Goal: Information Seeking & Learning: Learn about a topic

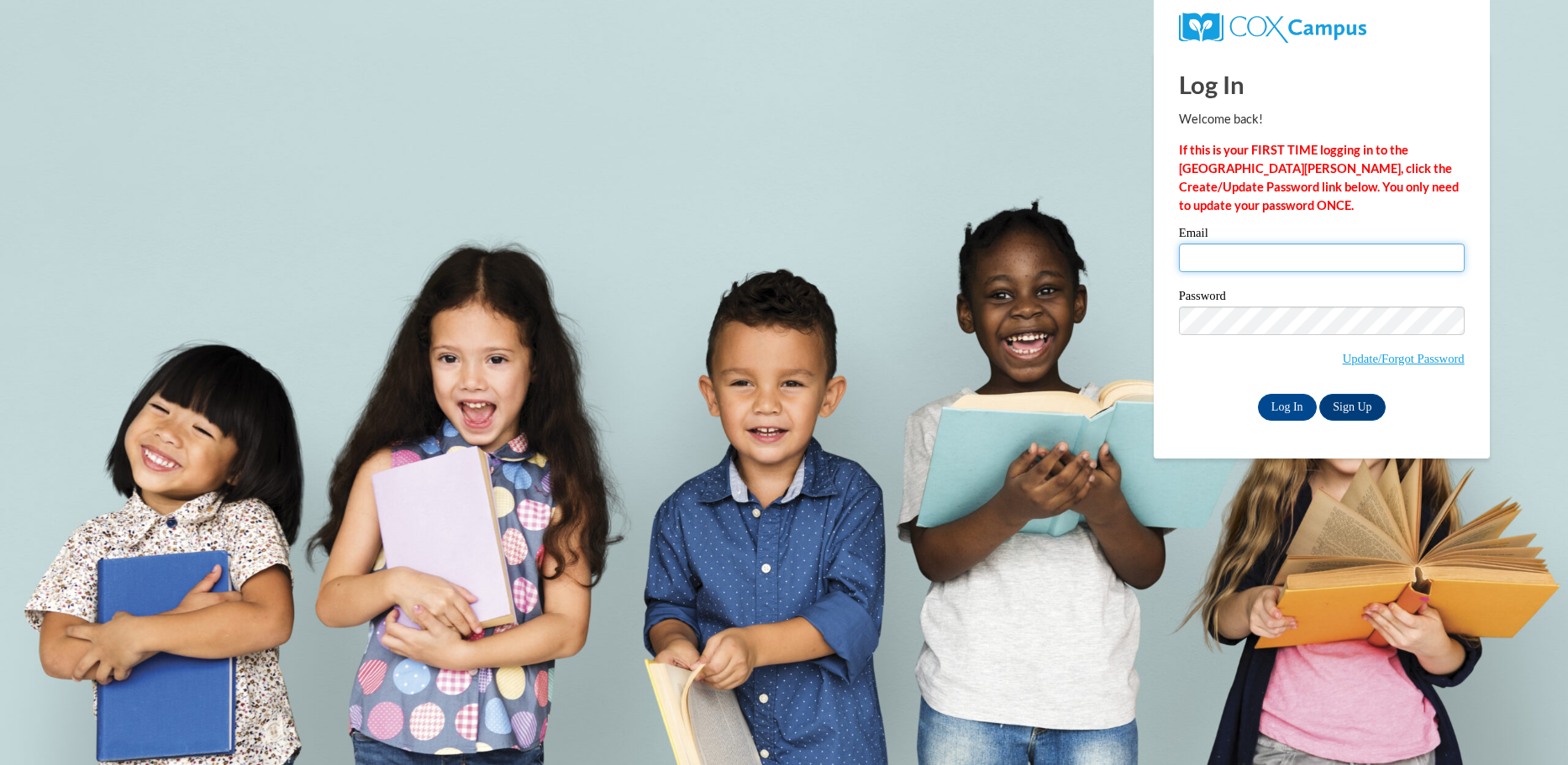
click at [1288, 263] on input "Email" at bounding box center [1321, 257] width 285 height 29
type input "Rileyboggess37@gmail.com"
click at [1285, 403] on input "Log In" at bounding box center [1287, 407] width 59 height 27
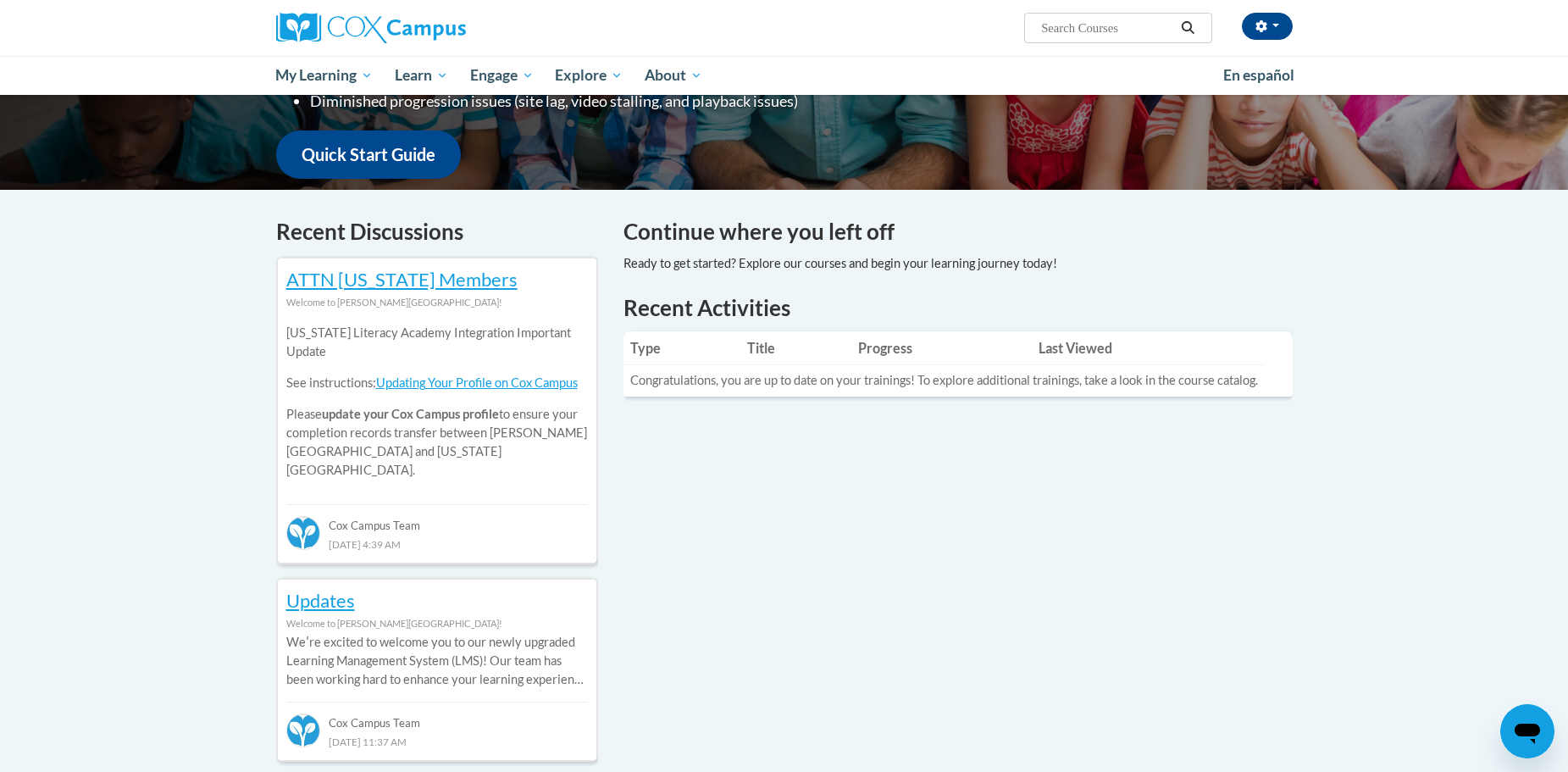
scroll to position [413, 0]
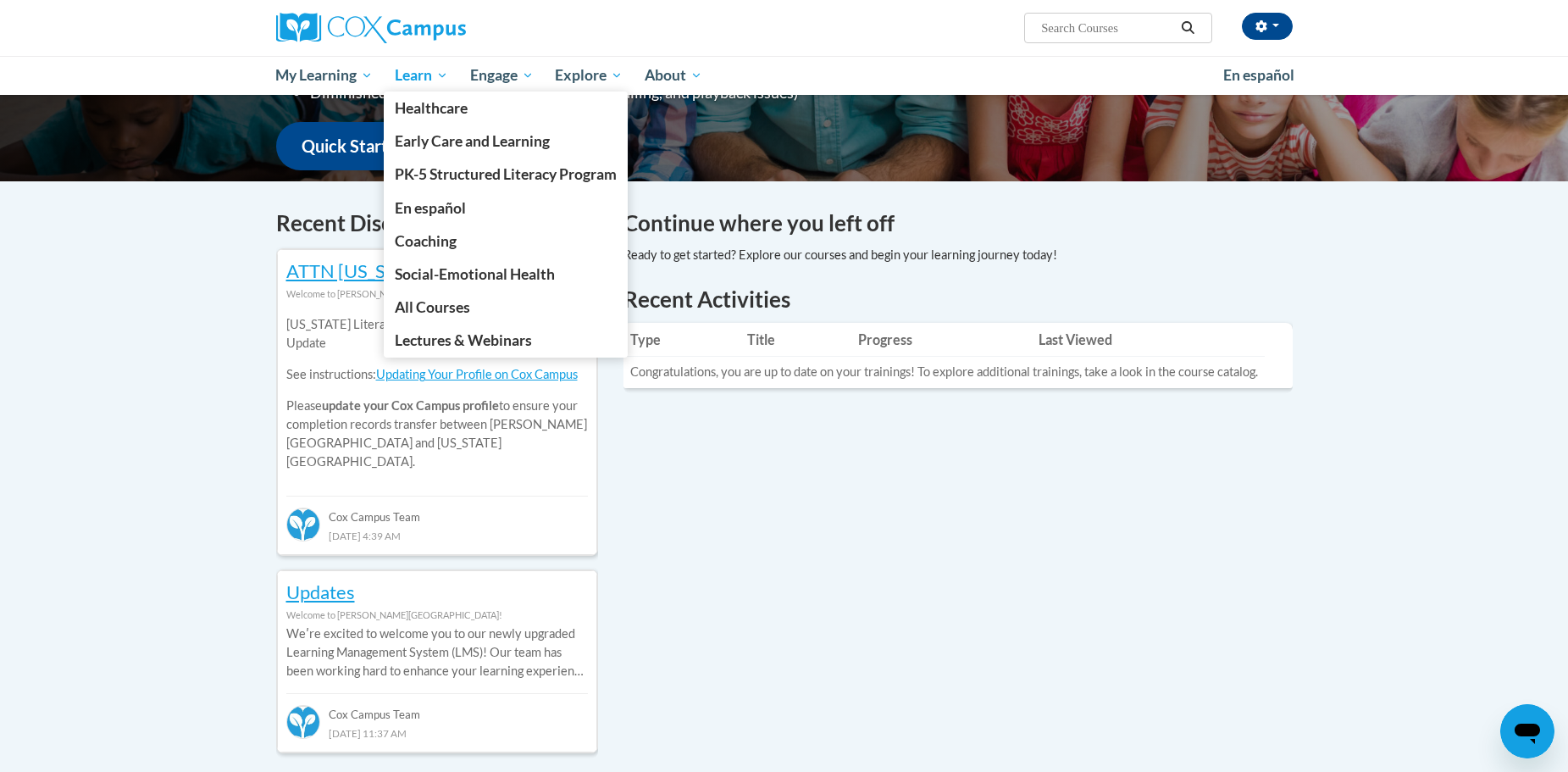
click at [422, 79] on span "Learn" at bounding box center [422, 76] width 54 height 21
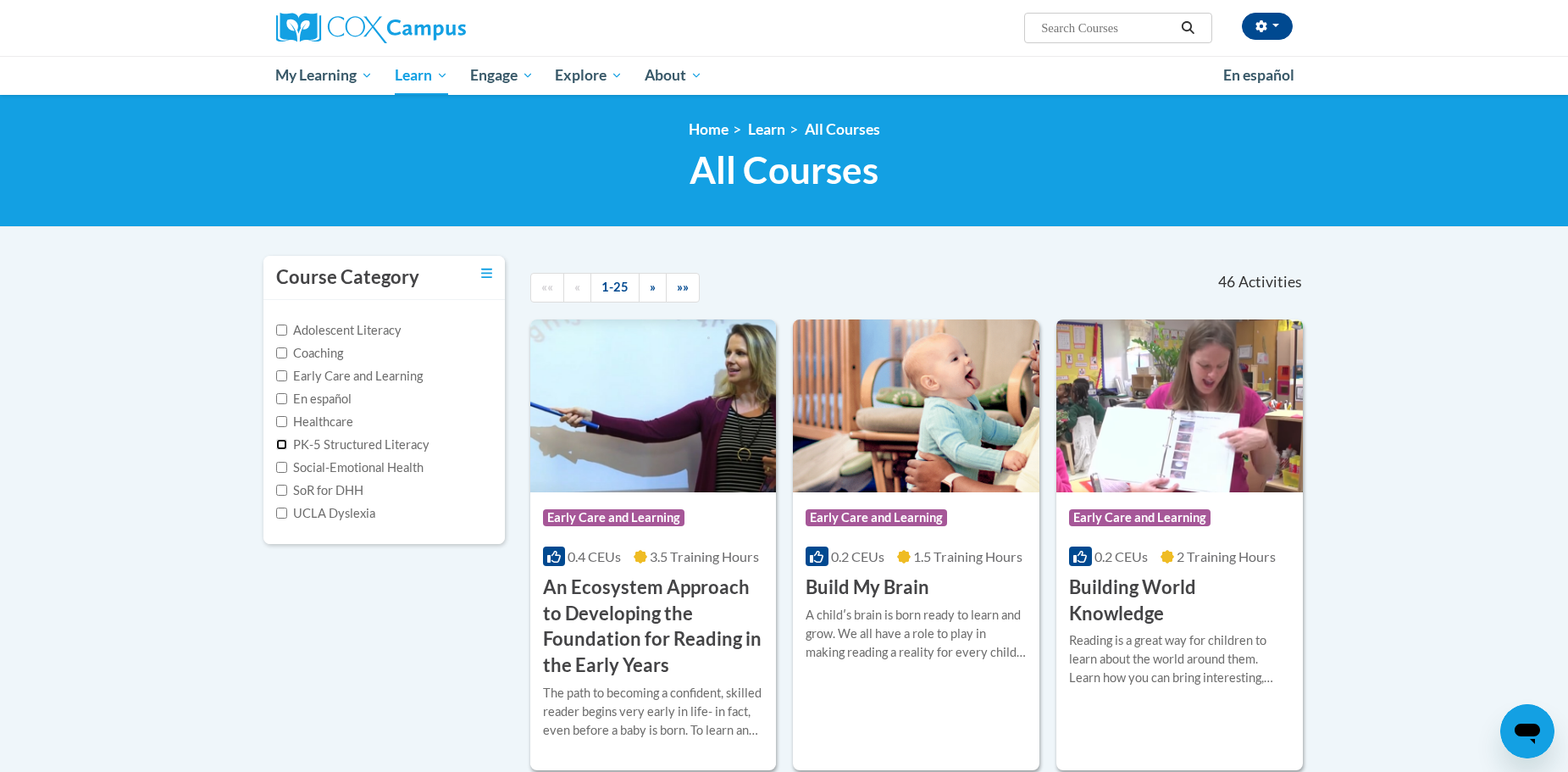
click at [279, 445] on input "PK-5 Structured Literacy" at bounding box center [282, 445] width 11 height 11
checkbox input "true"
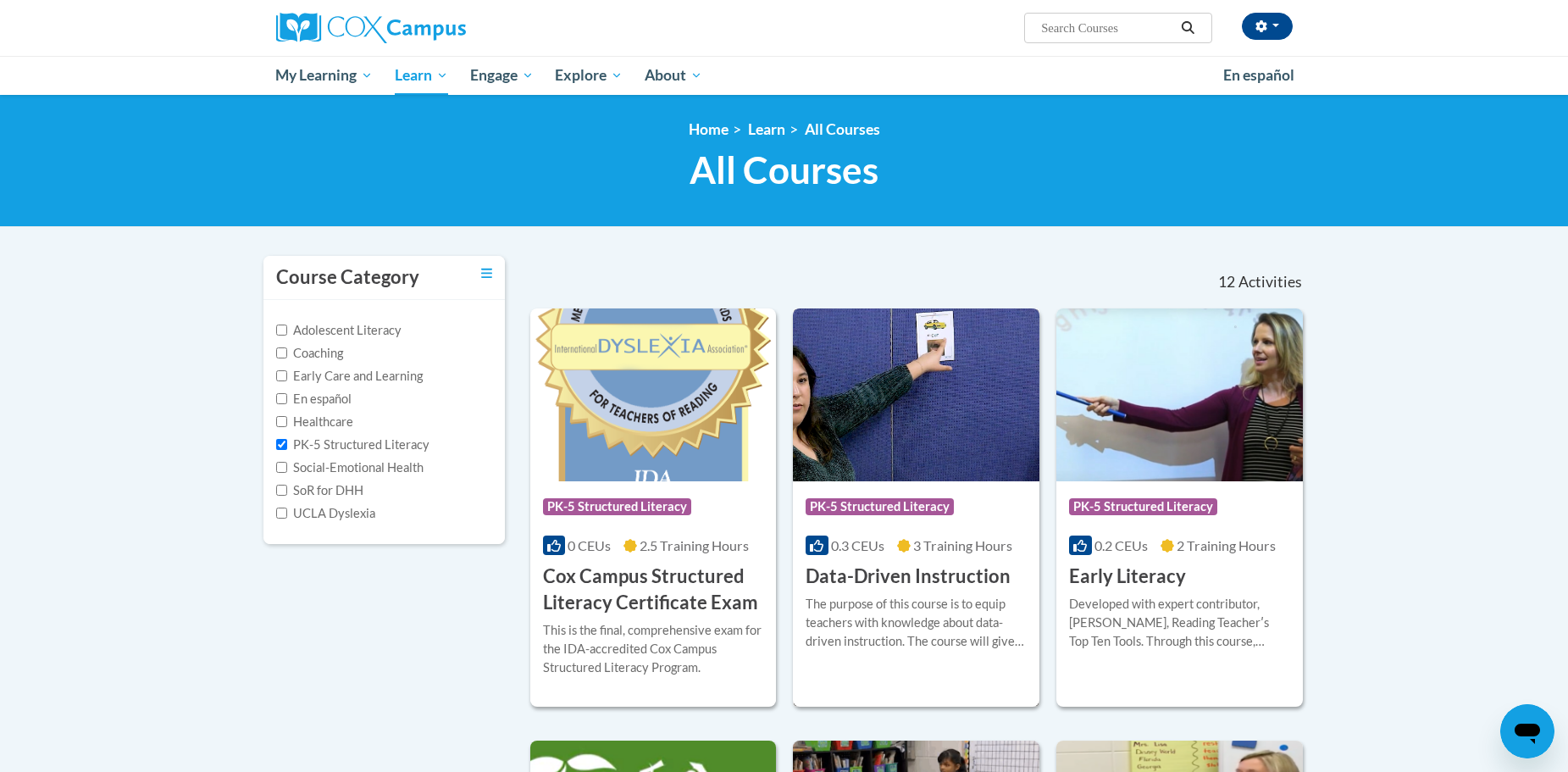
click at [942, 444] on img at bounding box center [916, 394] width 246 height 173
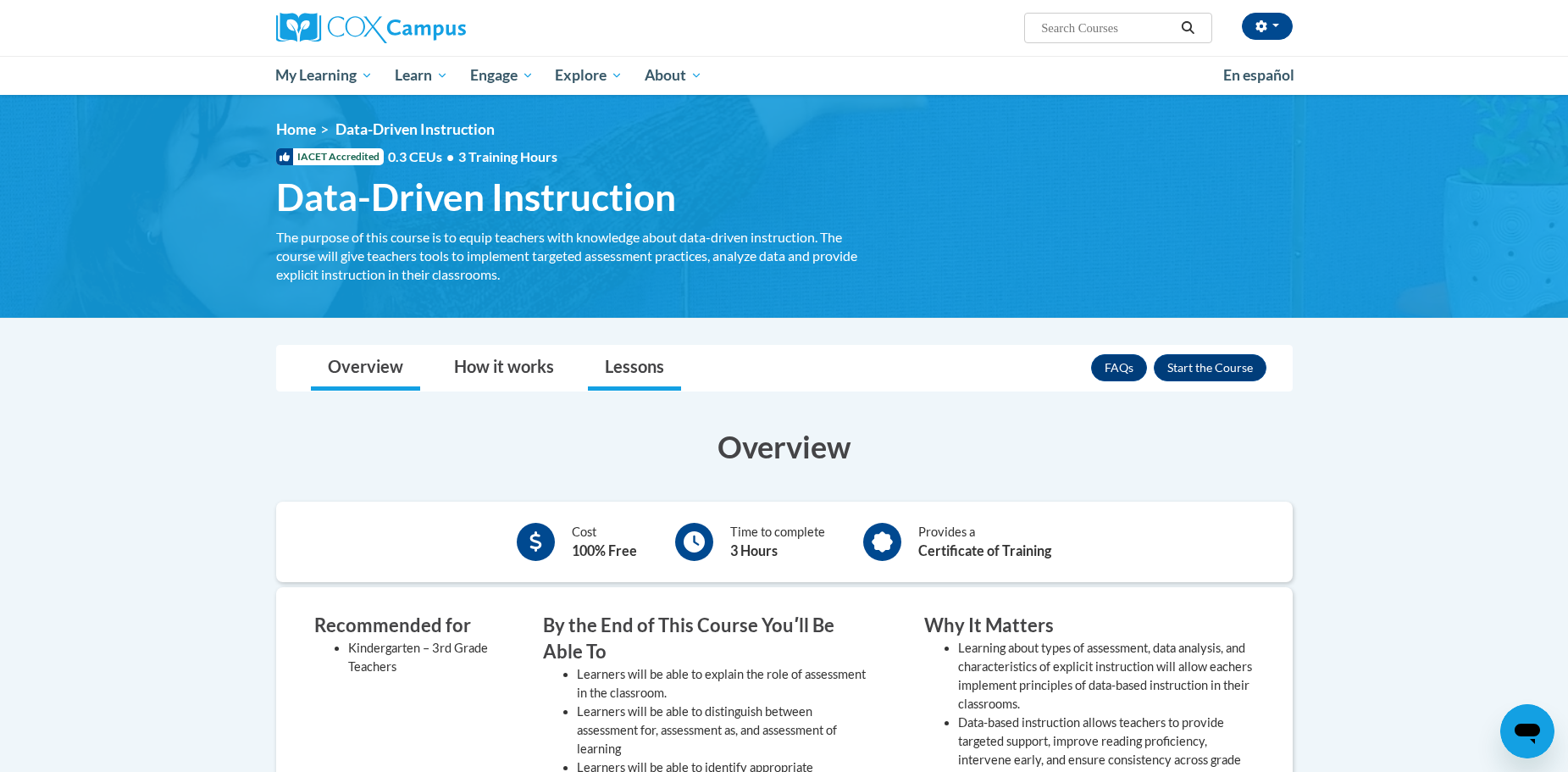
click at [633, 379] on link "Lessons" at bounding box center [634, 368] width 93 height 45
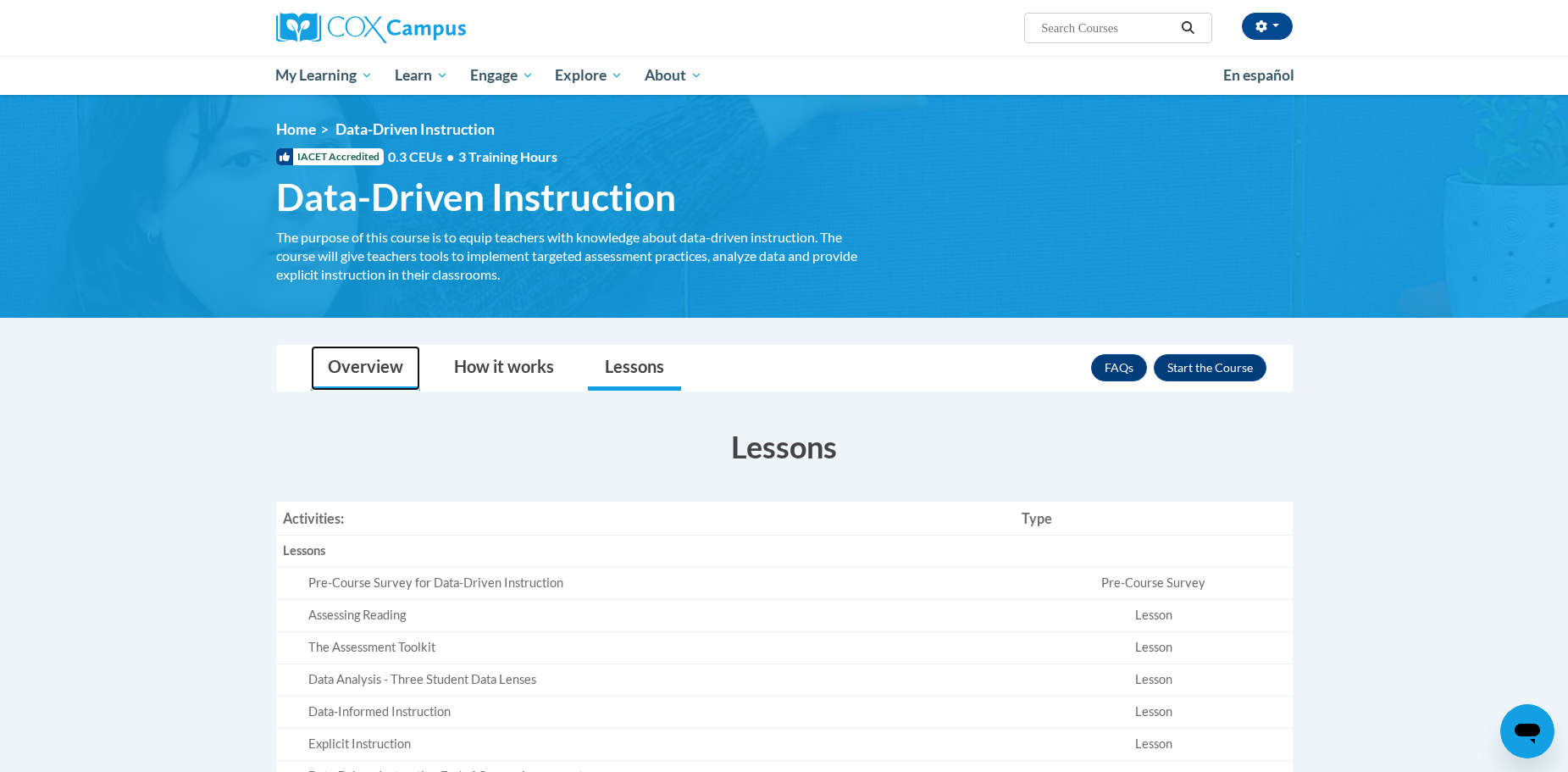
click at [361, 370] on link "Overview" at bounding box center [366, 368] width 109 height 45
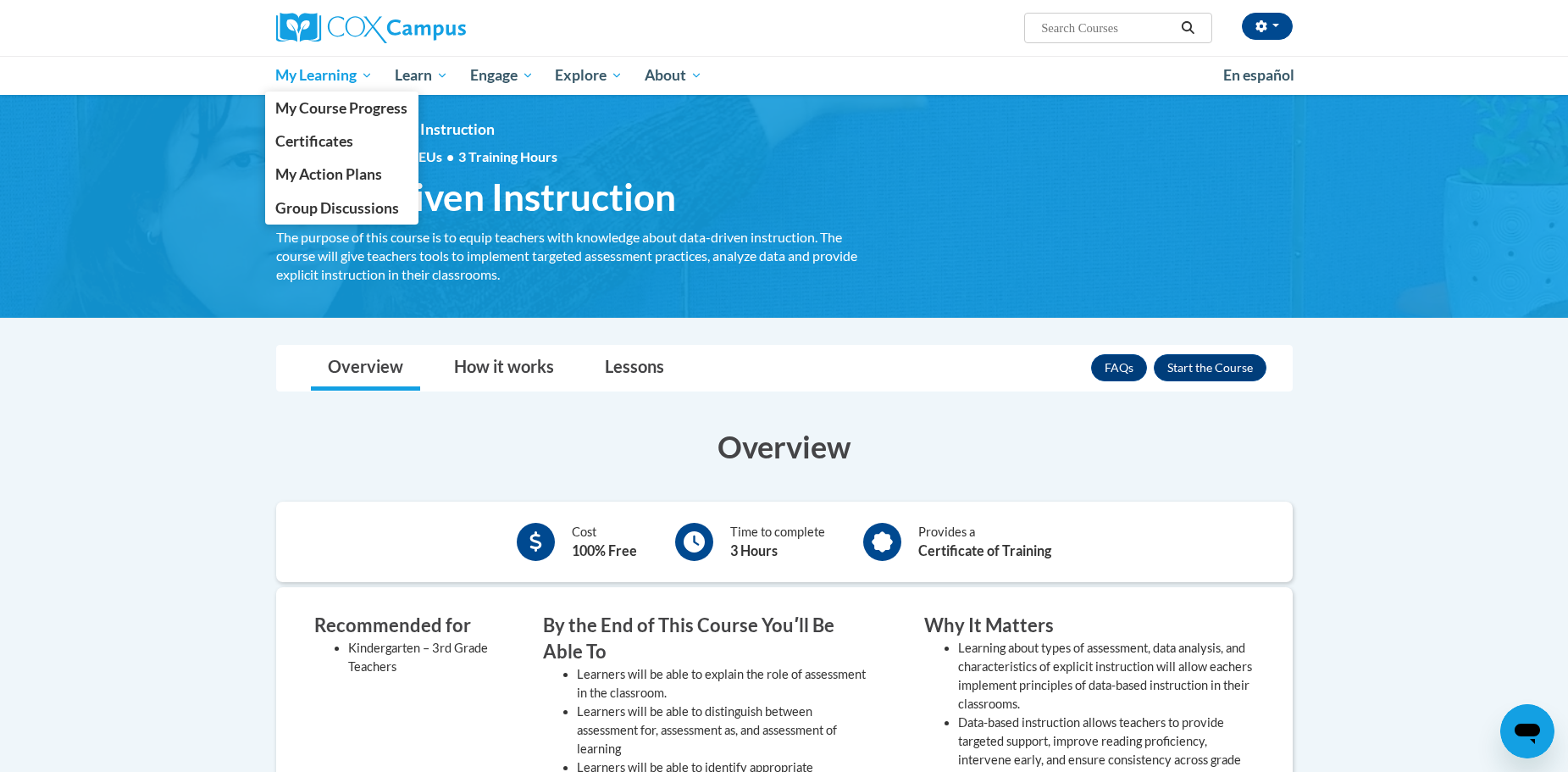
click at [306, 71] on span "My Learning" at bounding box center [324, 76] width 97 height 21
click at [296, 113] on span "My Course Progress" at bounding box center [342, 108] width 132 height 18
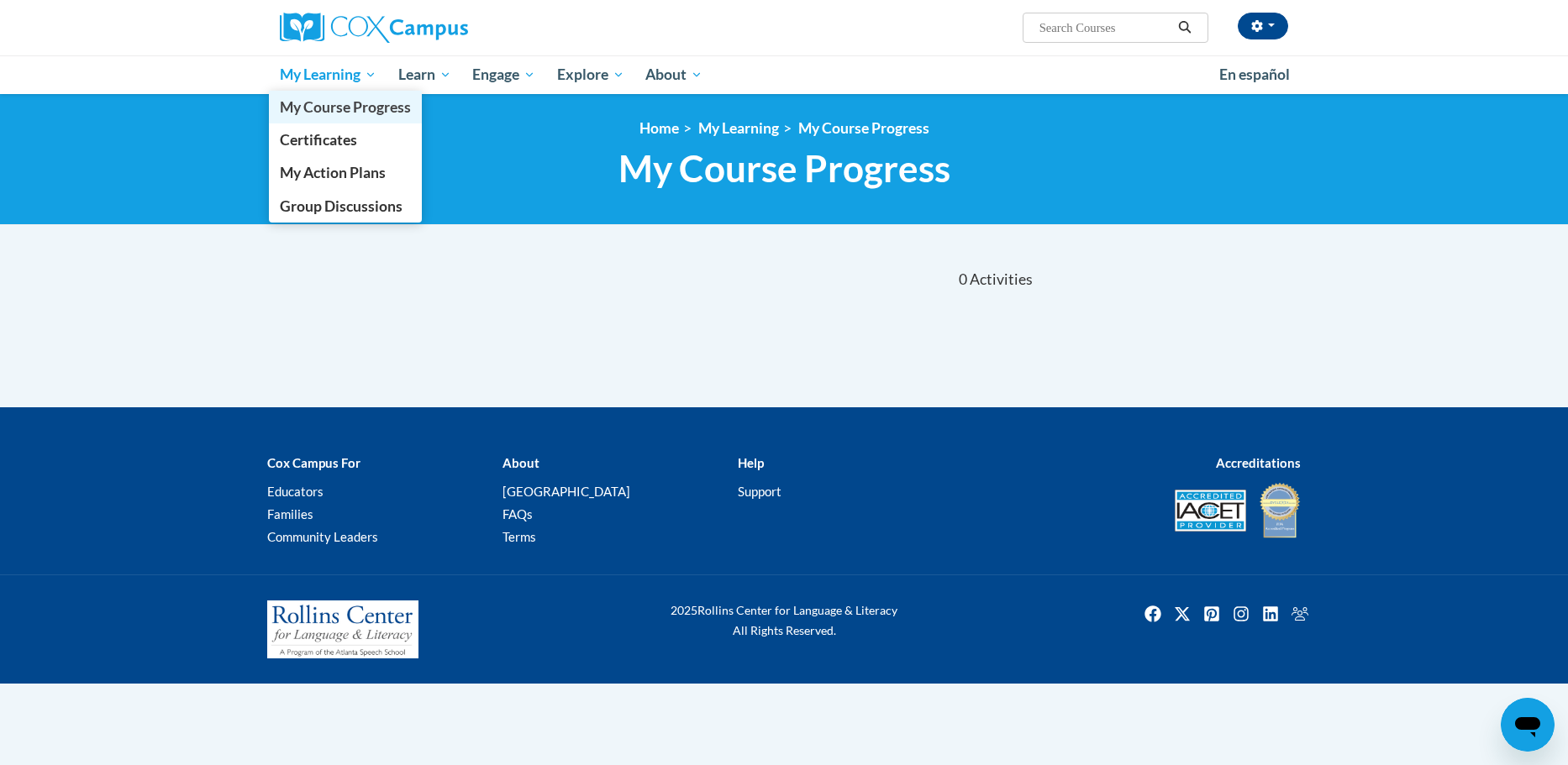
click at [323, 94] on link "My Course Progress" at bounding box center [344, 107] width 152 height 33
click at [322, 77] on span "My Learning" at bounding box center [327, 75] width 96 height 21
click at [302, 144] on span "Certificates" at bounding box center [318, 139] width 78 height 18
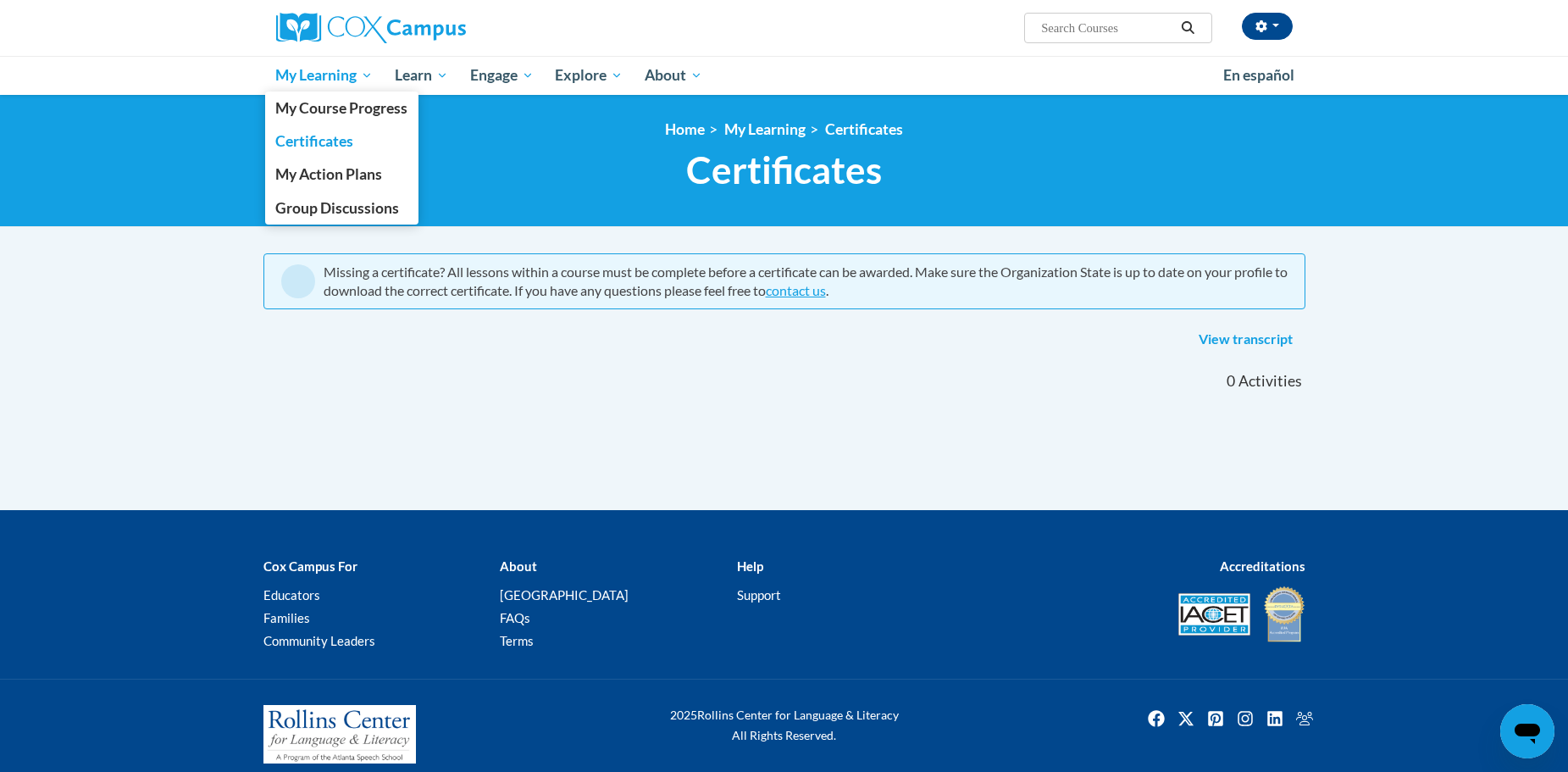
click at [315, 76] on span "My Learning" at bounding box center [324, 76] width 97 height 21
click at [295, 169] on span "My Action Plans" at bounding box center [328, 174] width 107 height 18
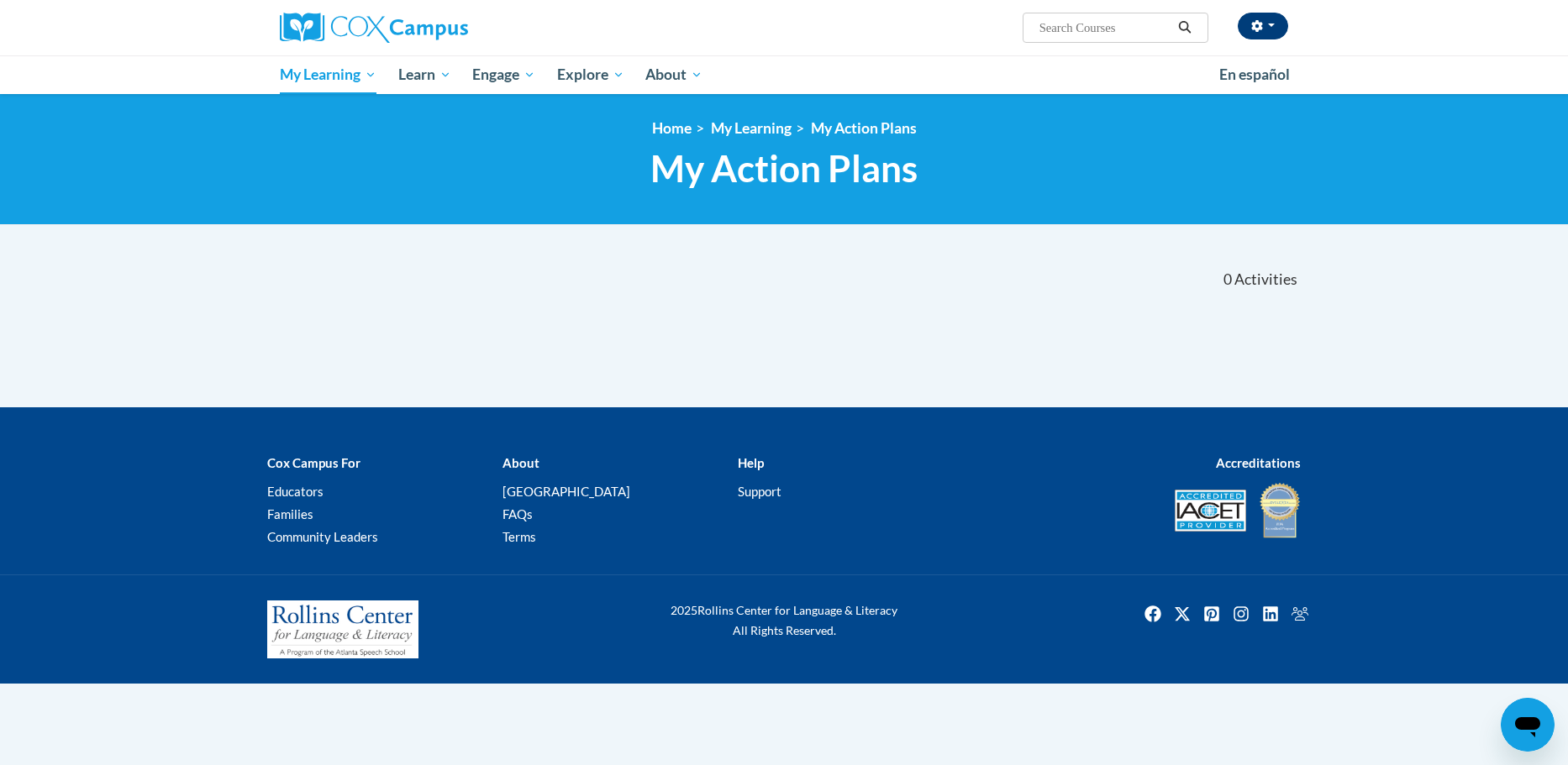
click at [1259, 31] on icon "button" at bounding box center [1256, 26] width 12 height 12
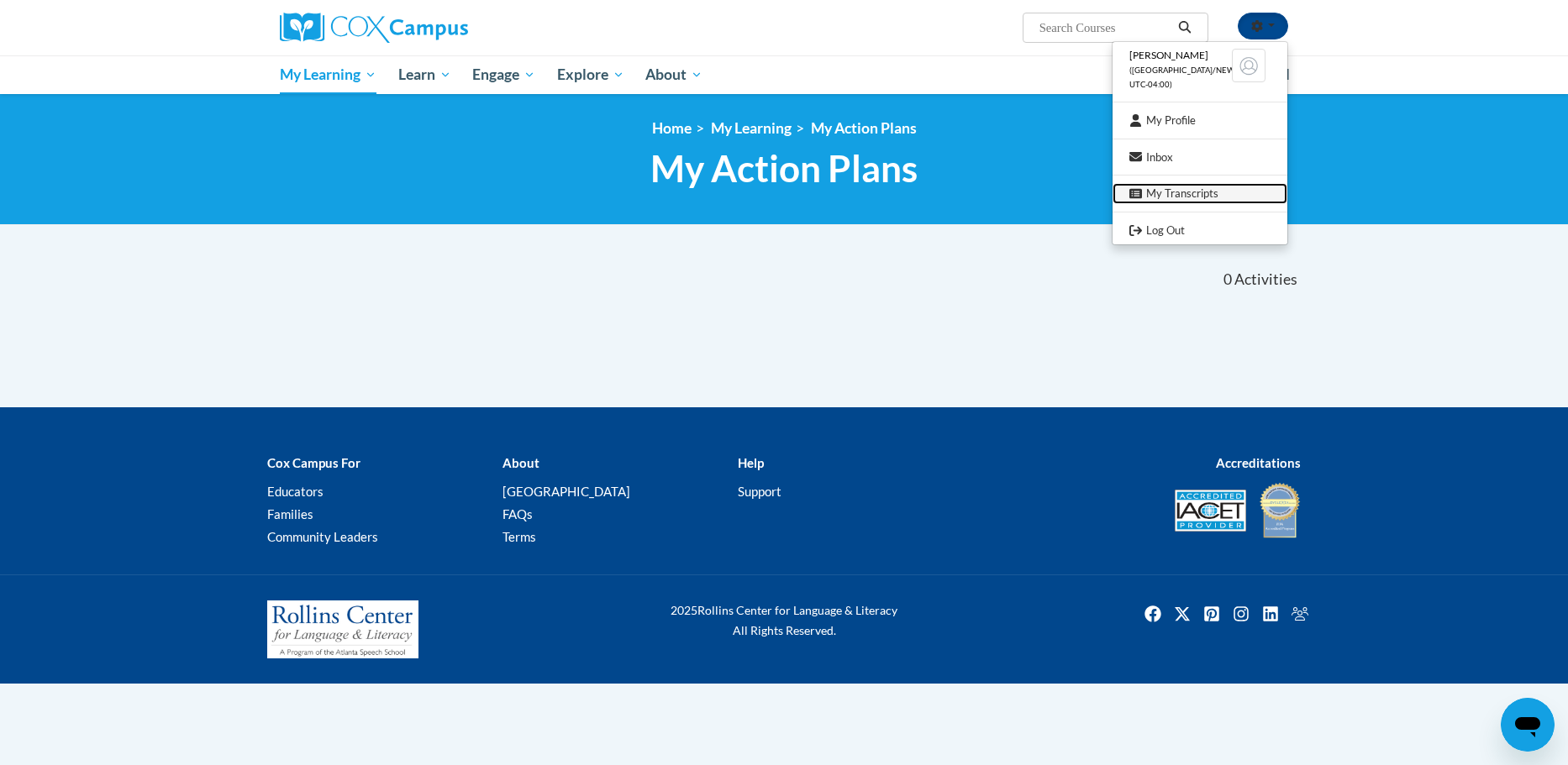
click at [1148, 200] on link "My Transcripts" at bounding box center [1199, 194] width 175 height 21
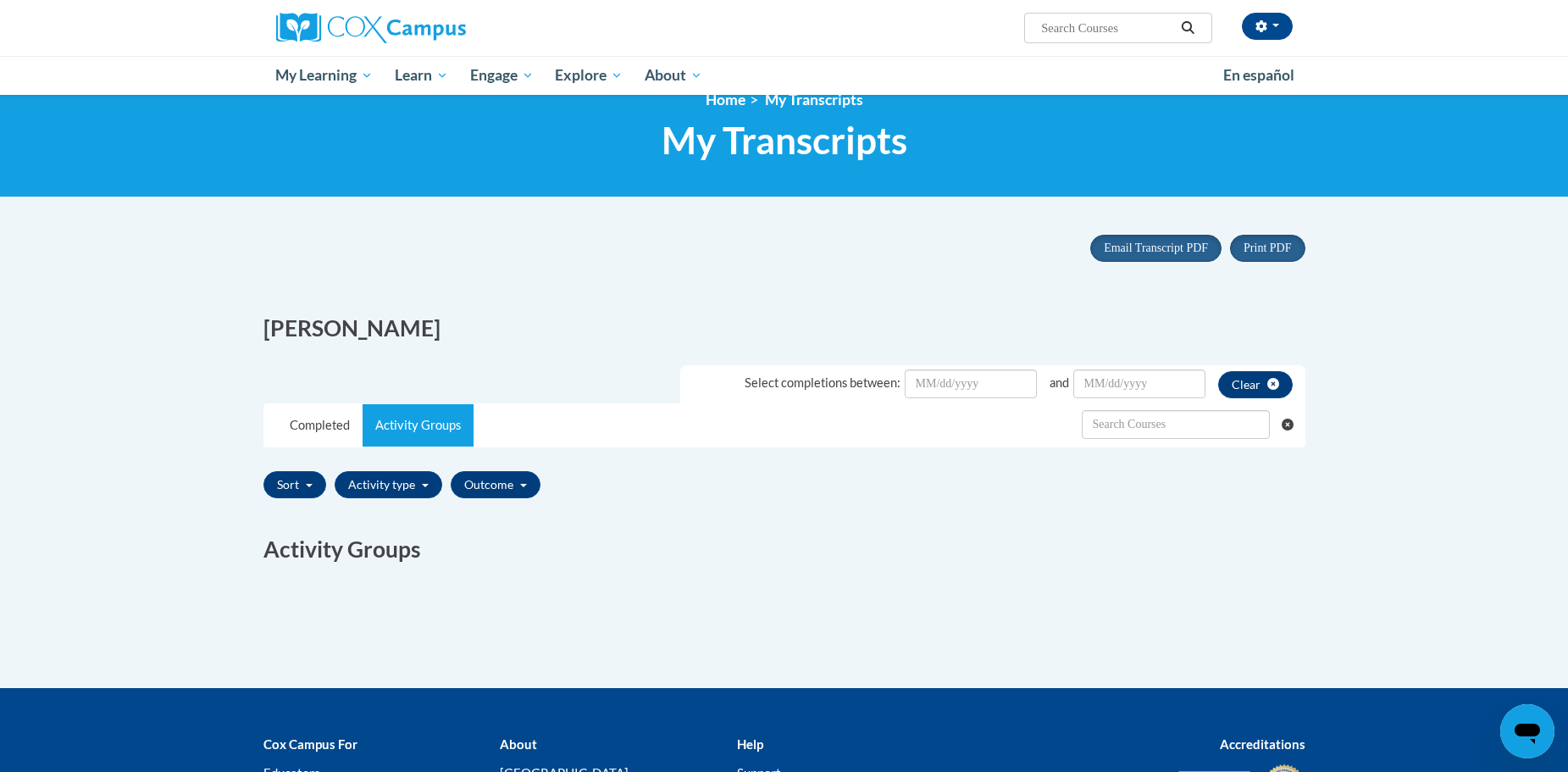
scroll to position [30, 0]
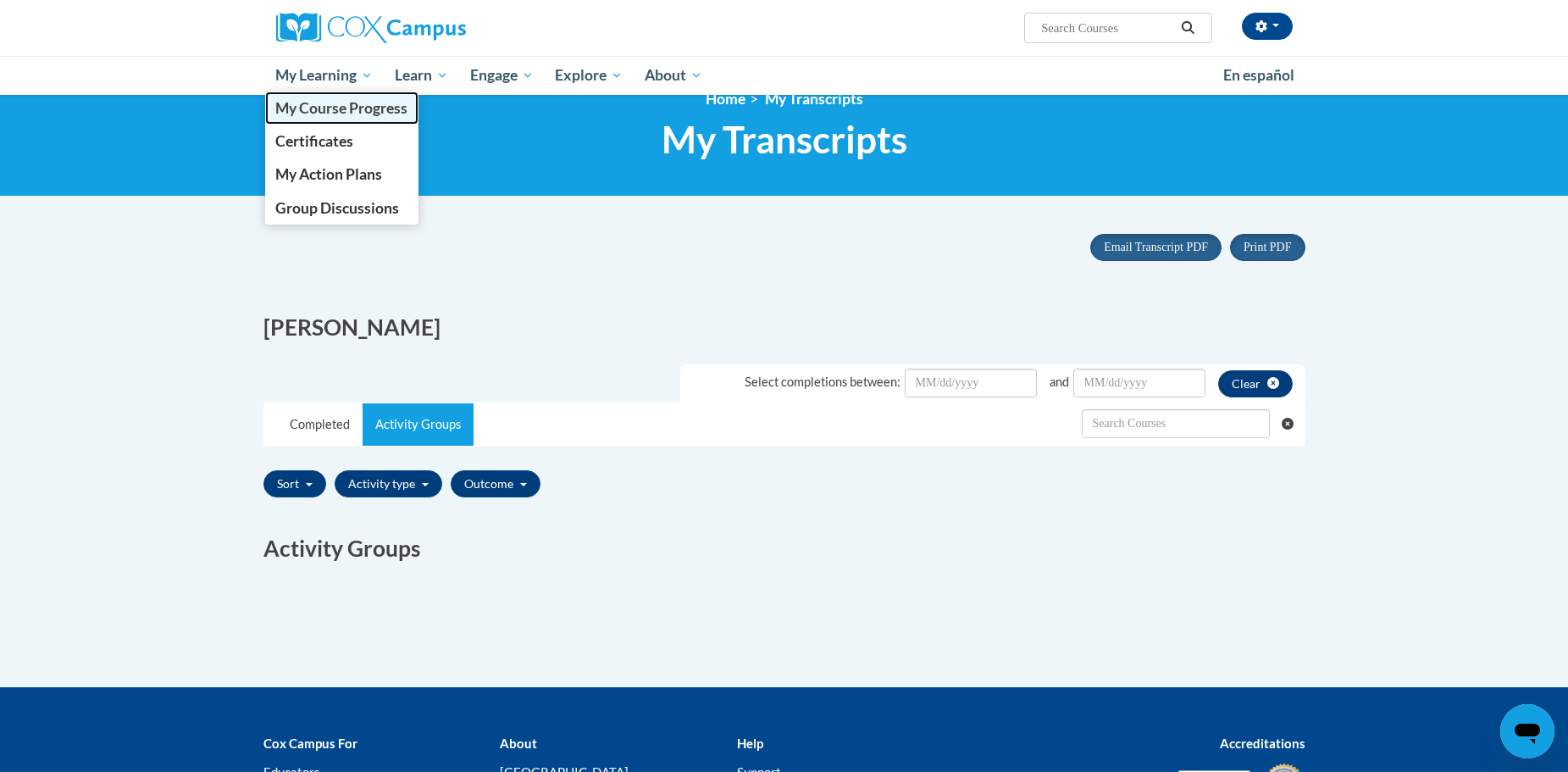
click at [315, 93] on link "My Course Progress" at bounding box center [342, 108] width 154 height 33
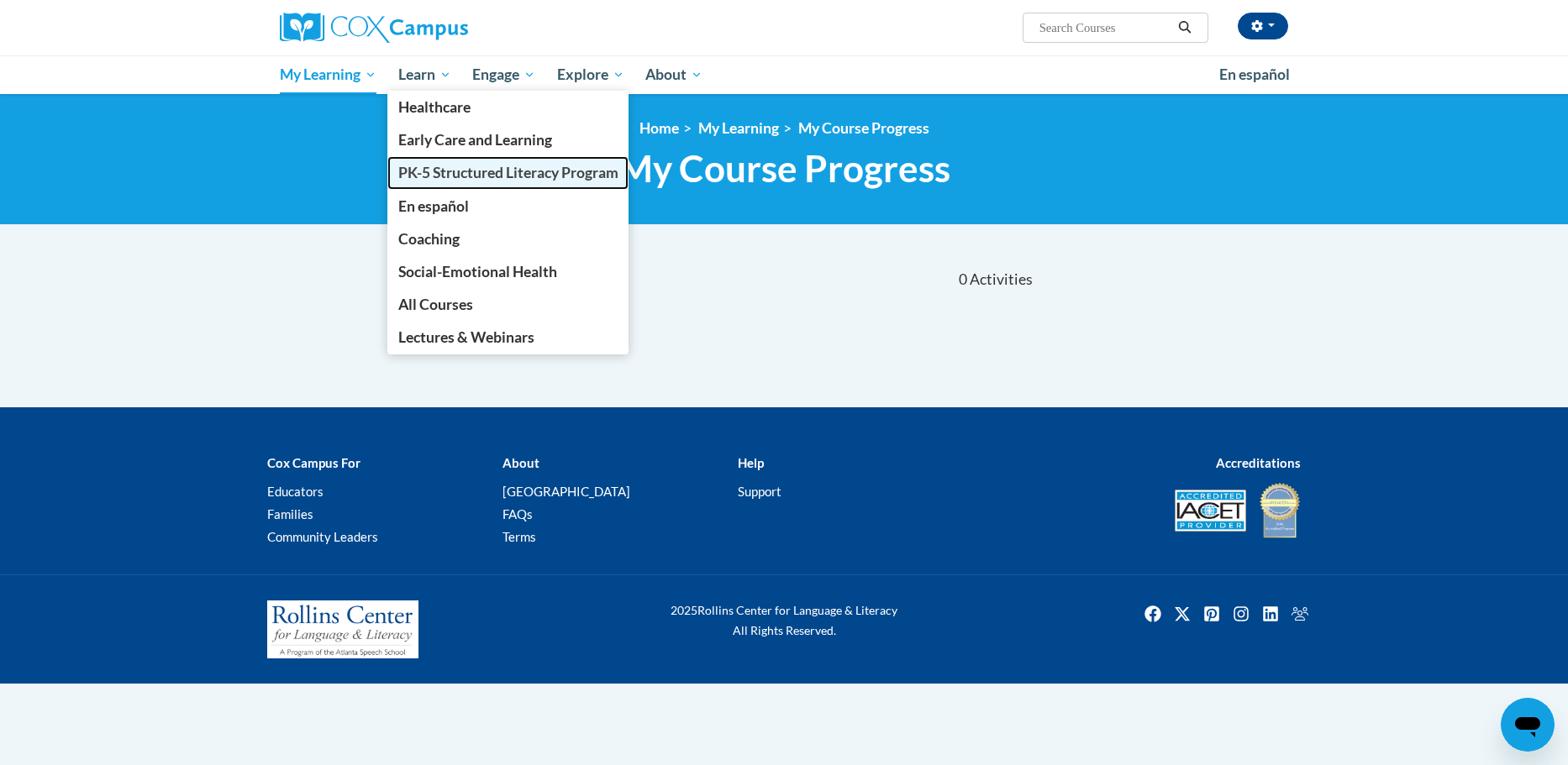
click at [449, 158] on link "PK-5 Structured Literacy Program" at bounding box center [508, 172] width 242 height 33
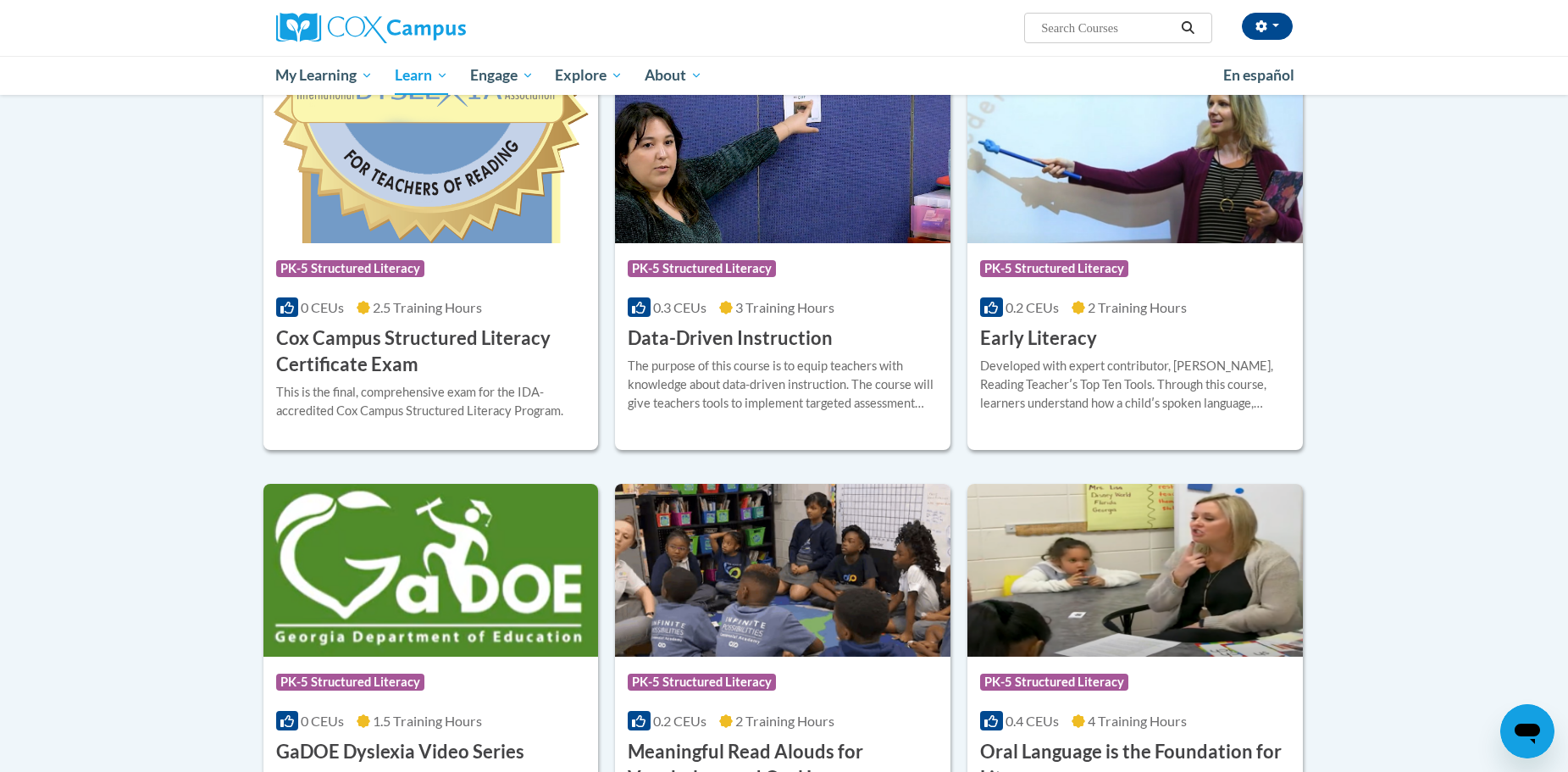
scroll to position [679, 0]
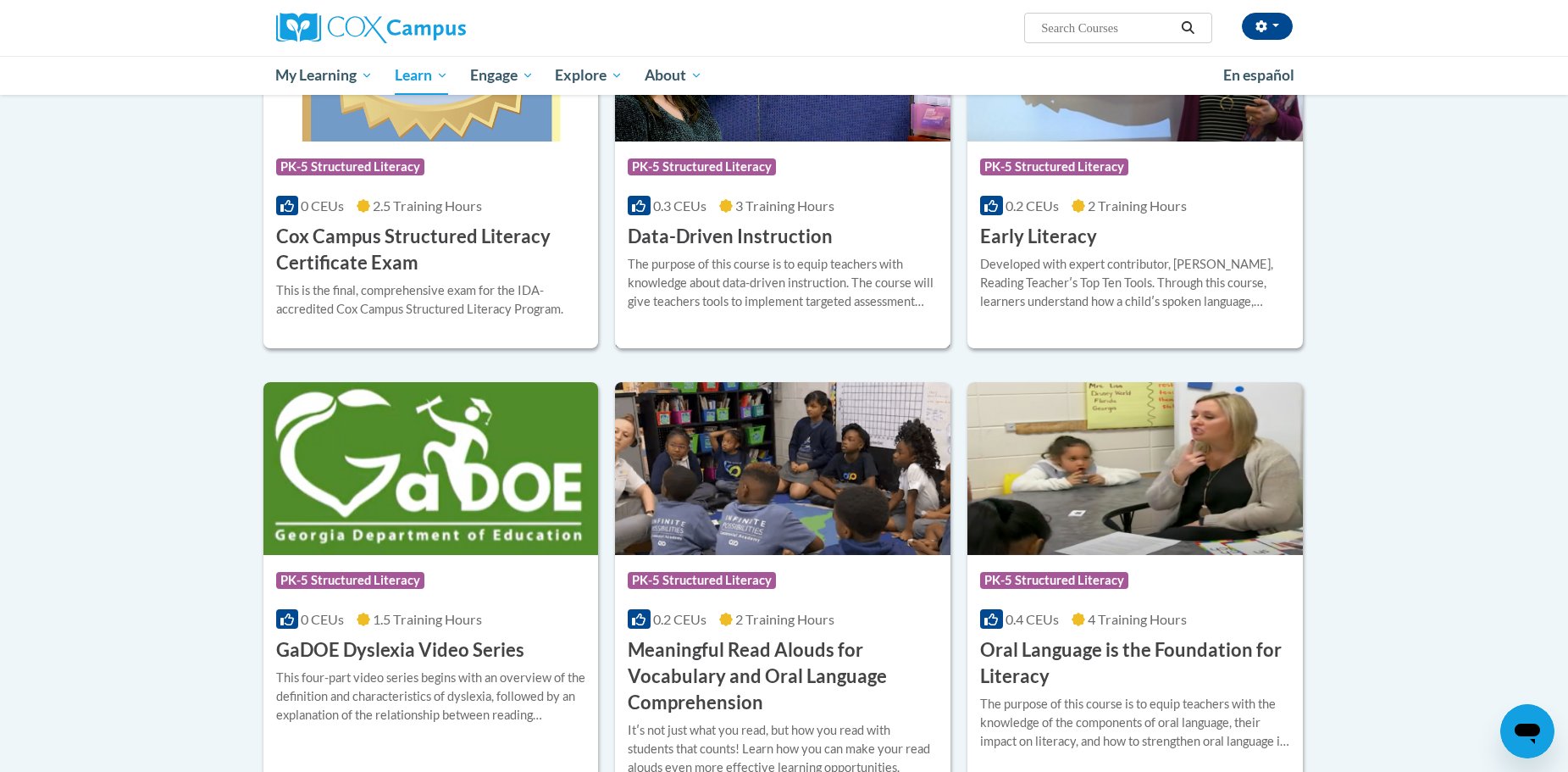
click at [739, 255] on div "The purpose of this course is to equip teachers with knowledge about data-drive…" at bounding box center [783, 282] width 310 height 56
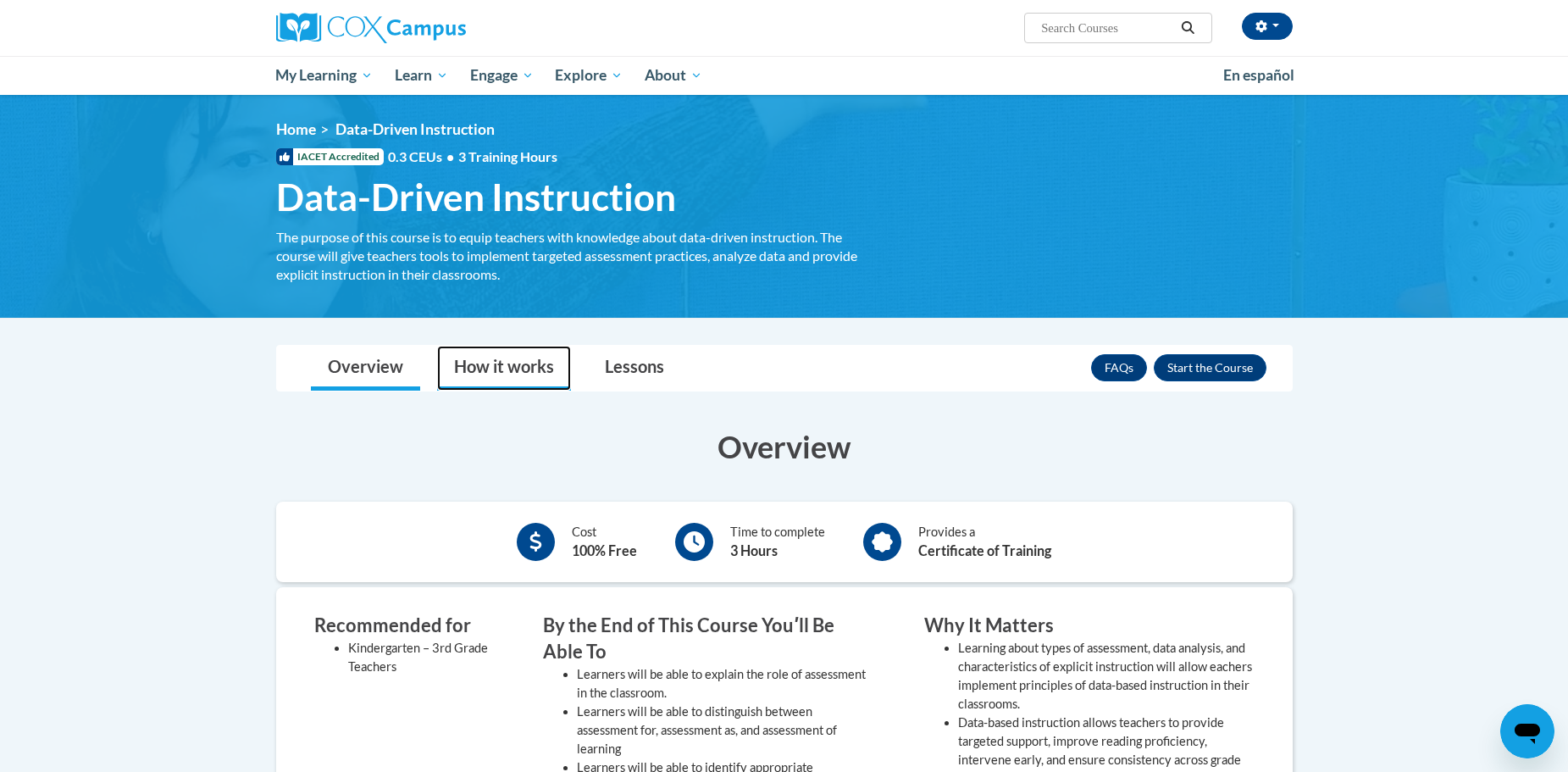
click at [483, 370] on link "How it works" at bounding box center [504, 368] width 134 height 45
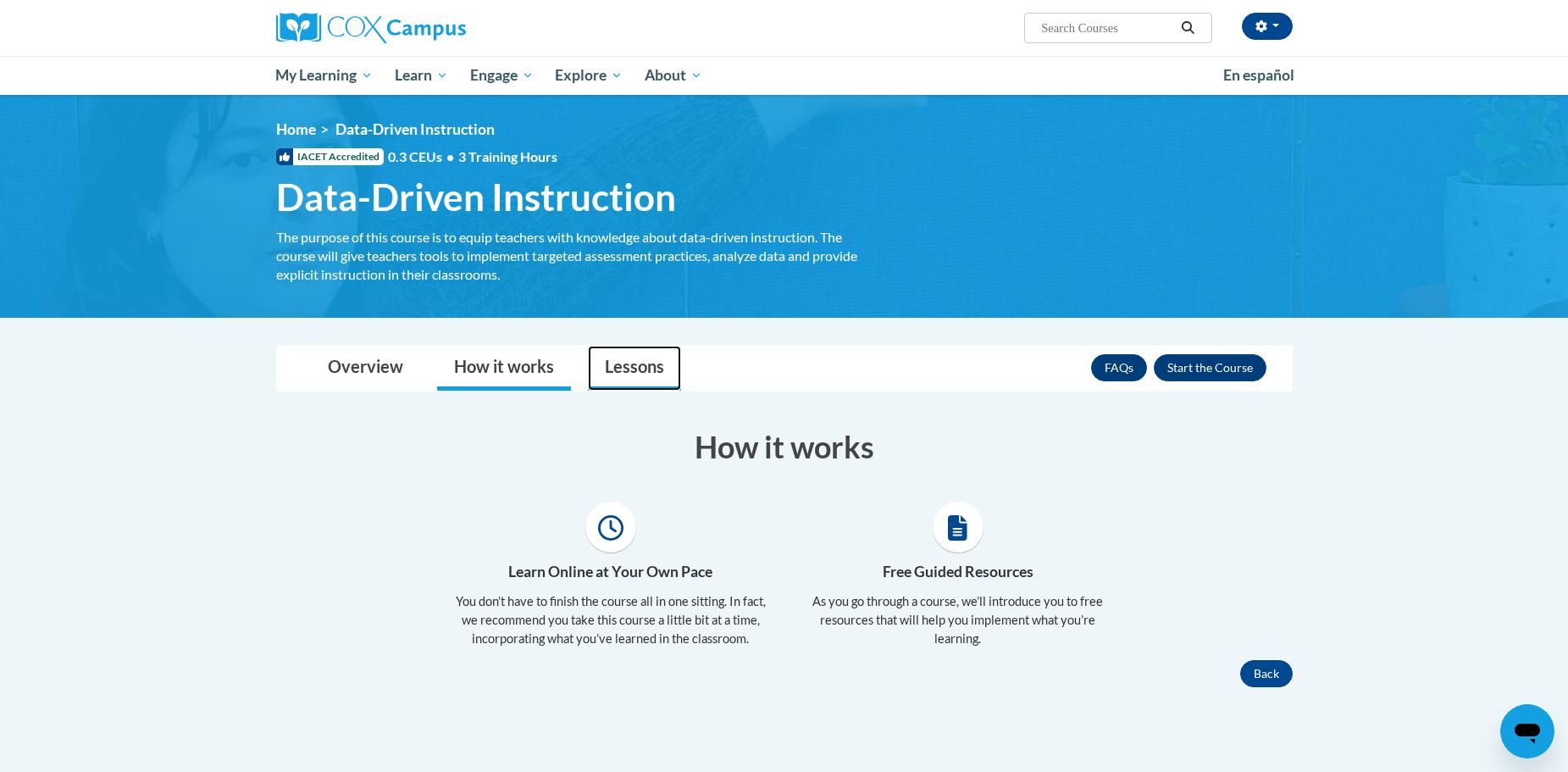
click at [603, 384] on link "Lessons" at bounding box center [634, 368] width 93 height 45
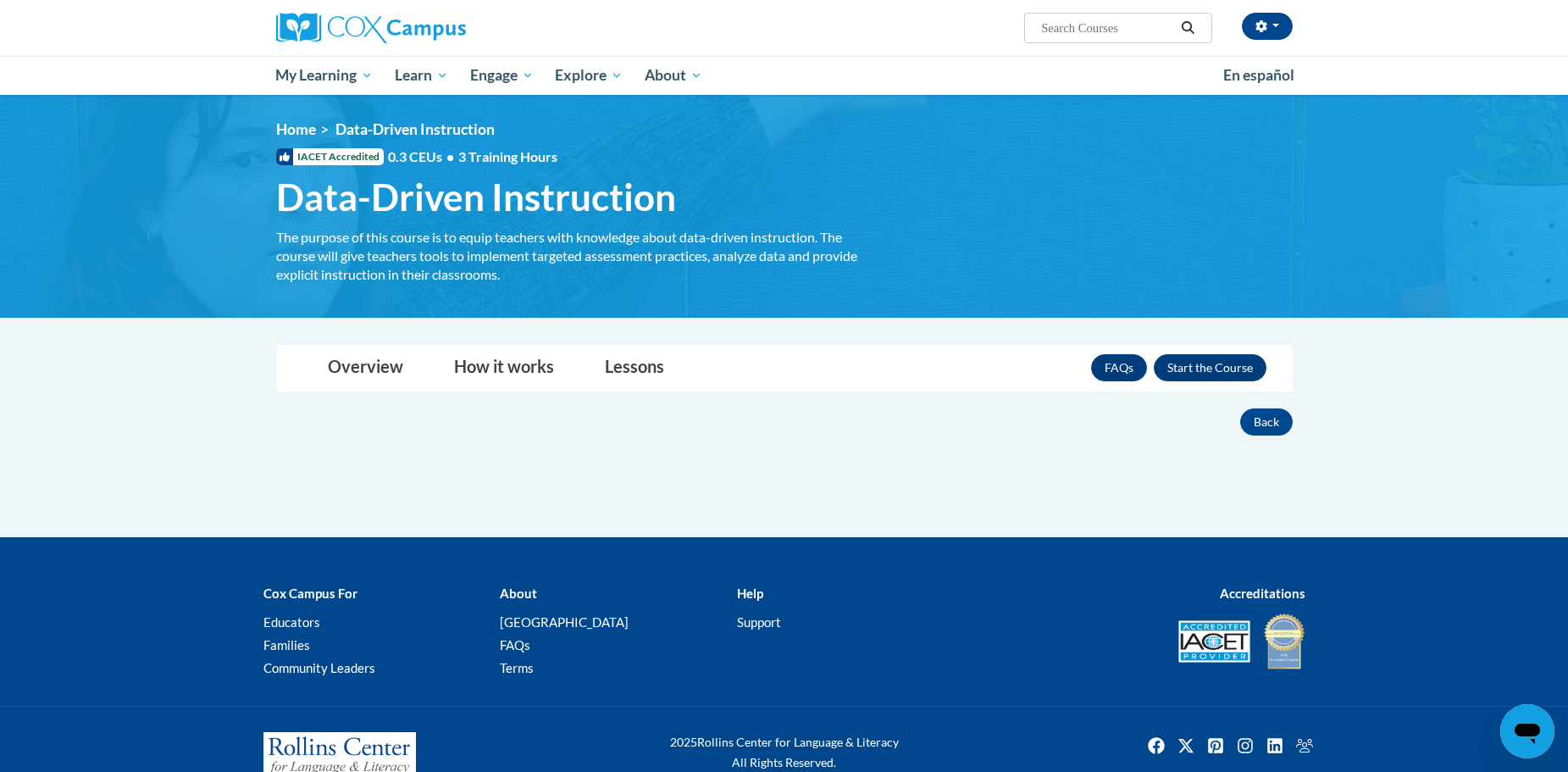
scroll to position [44, 0]
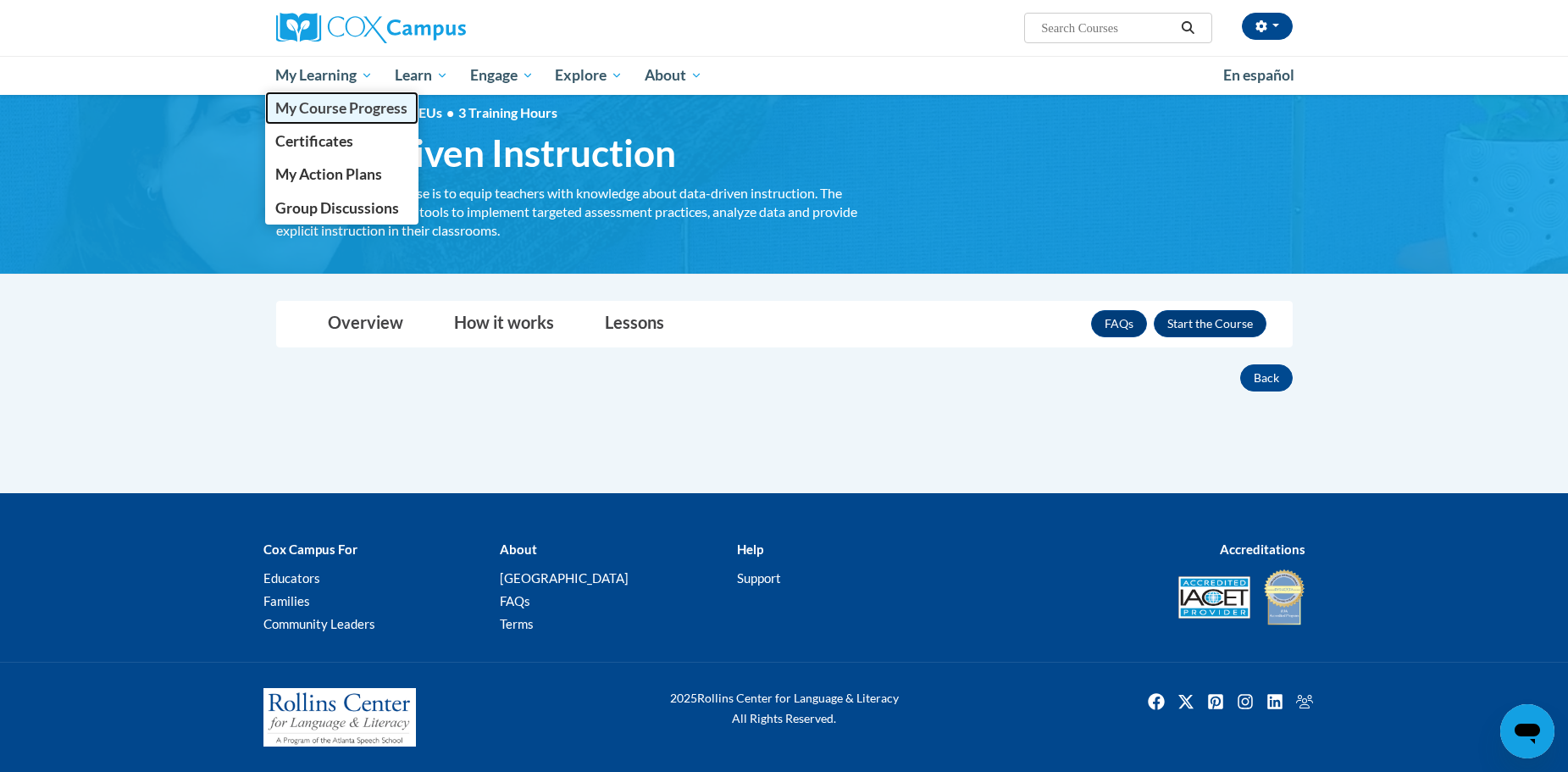
click at [351, 104] on span "My Course Progress" at bounding box center [342, 108] width 132 height 18
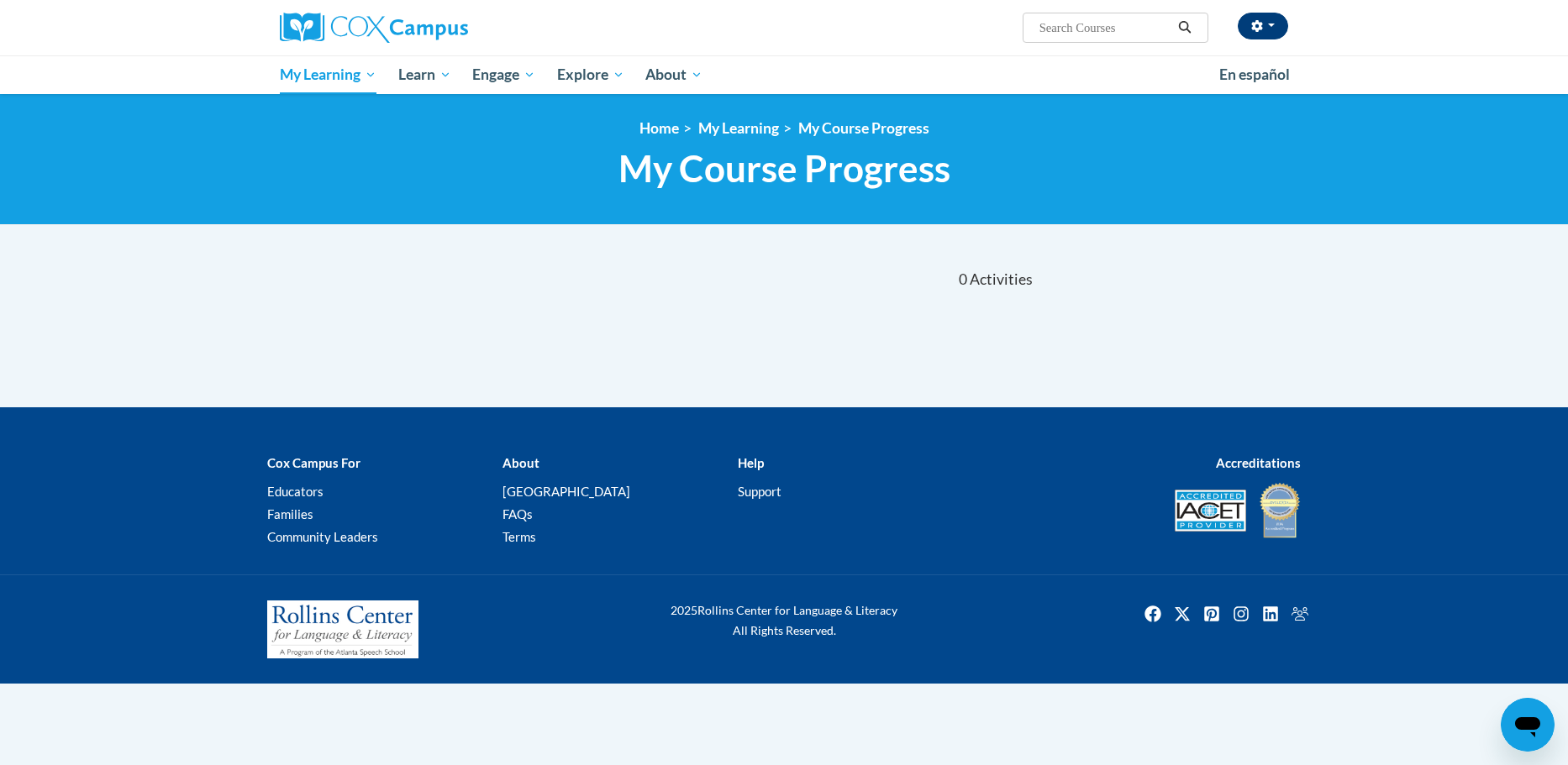
click at [1271, 24] on span "button" at bounding box center [1270, 25] width 7 height 4
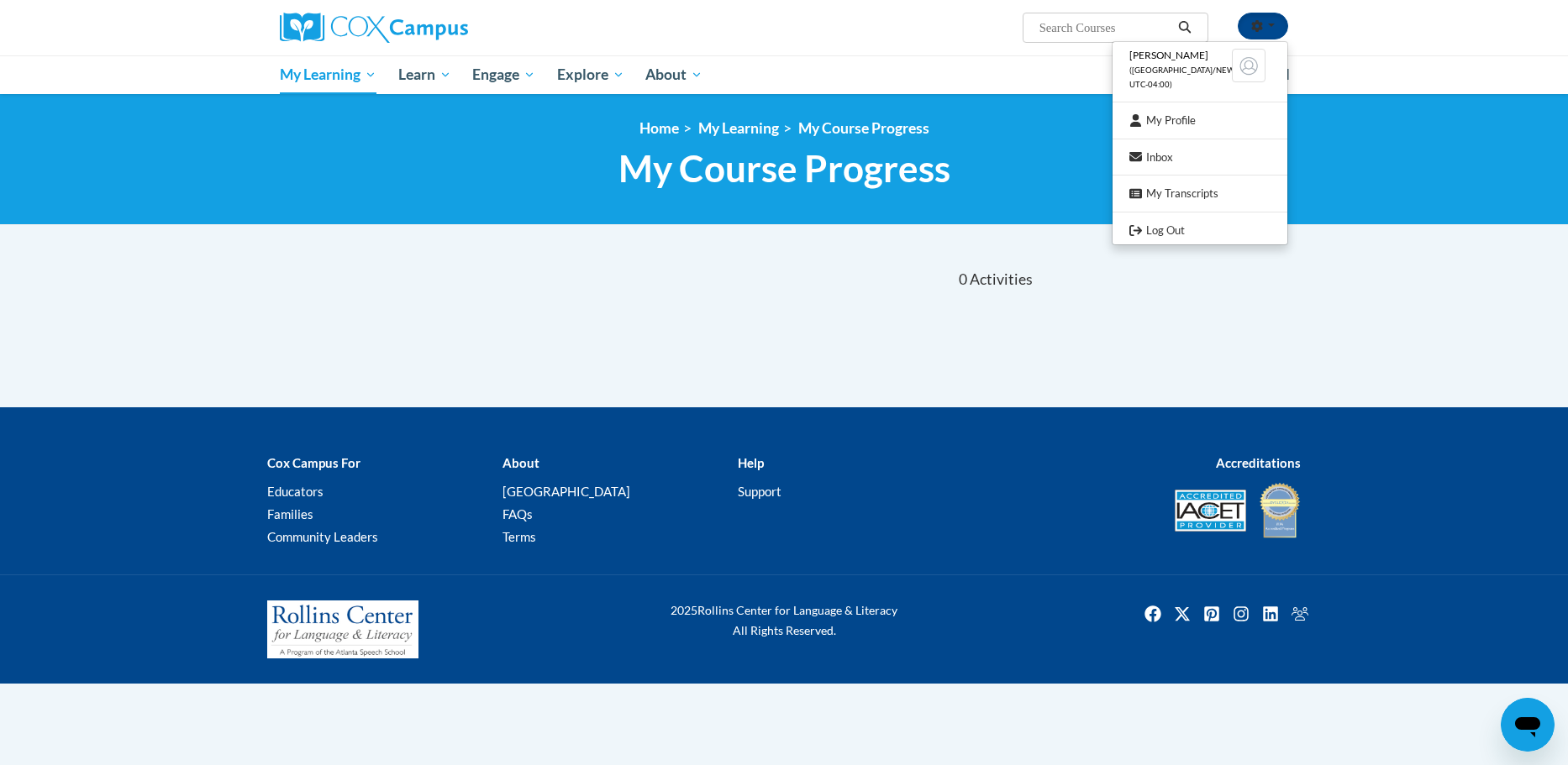
click at [1241, 66] on img at bounding box center [1249, 65] width 34 height 34
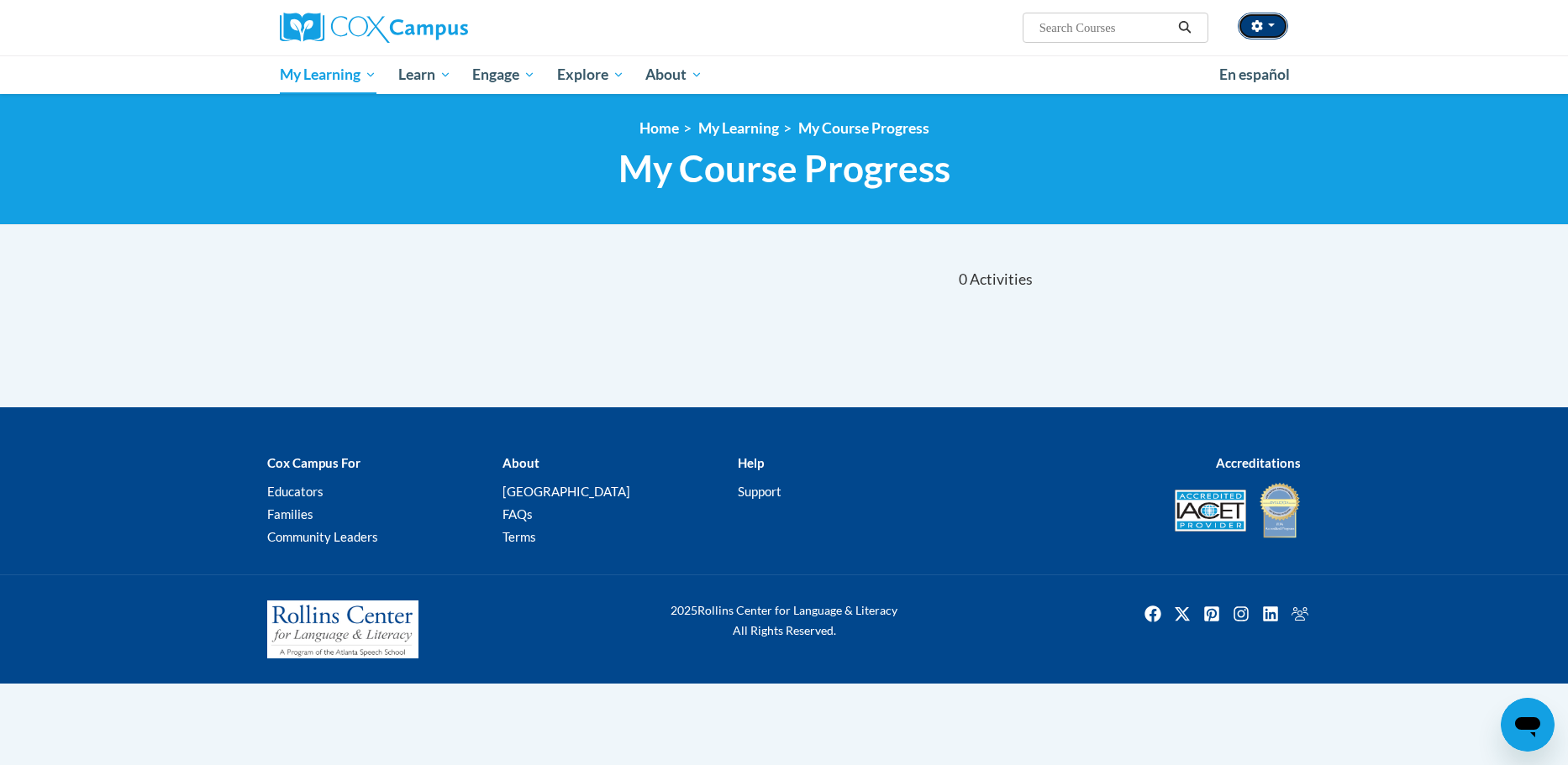
click at [1261, 27] on icon "button" at bounding box center [1256, 26] width 11 height 12
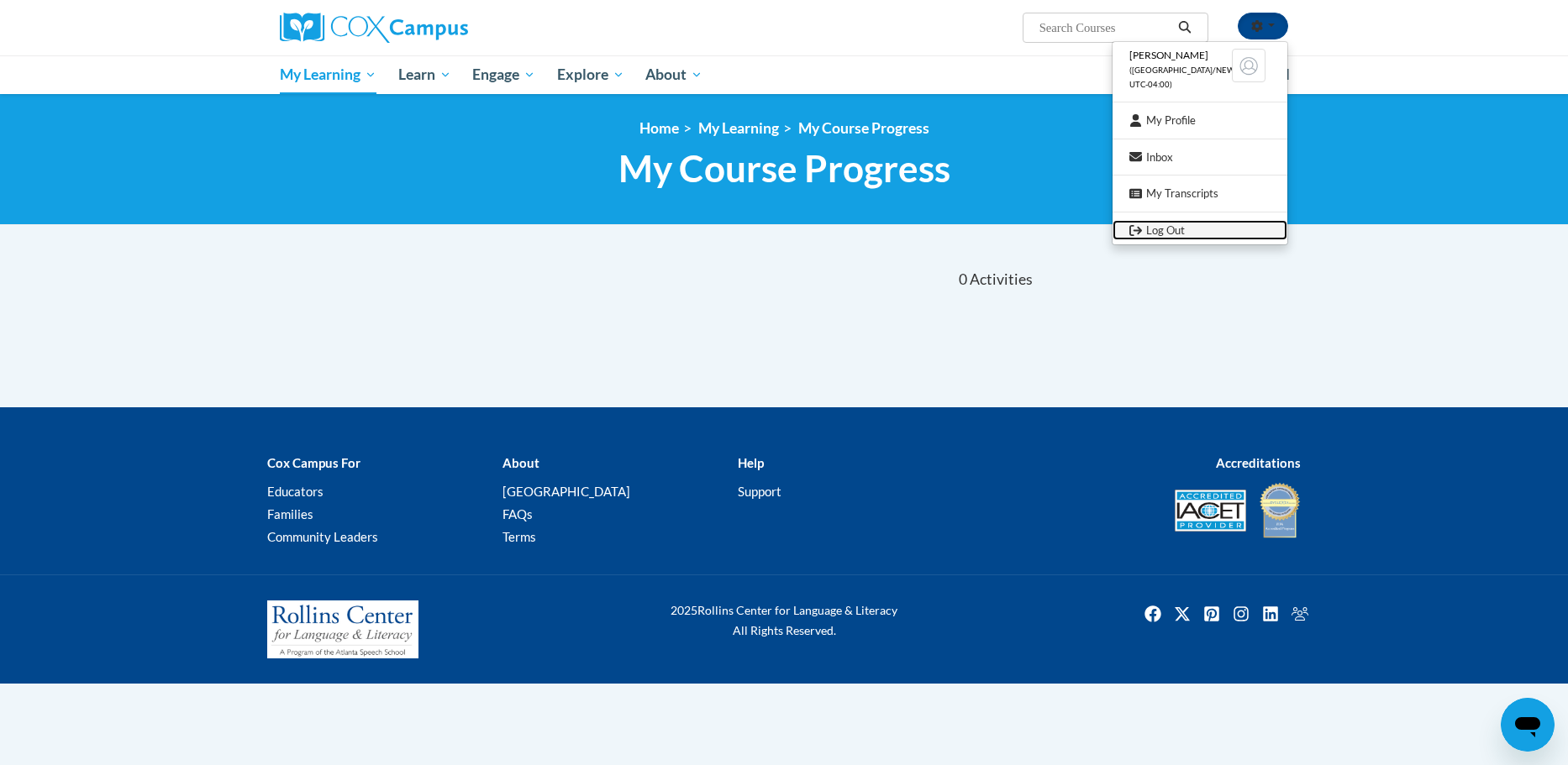
click at [1200, 230] on link "Log Out" at bounding box center [1199, 230] width 175 height 21
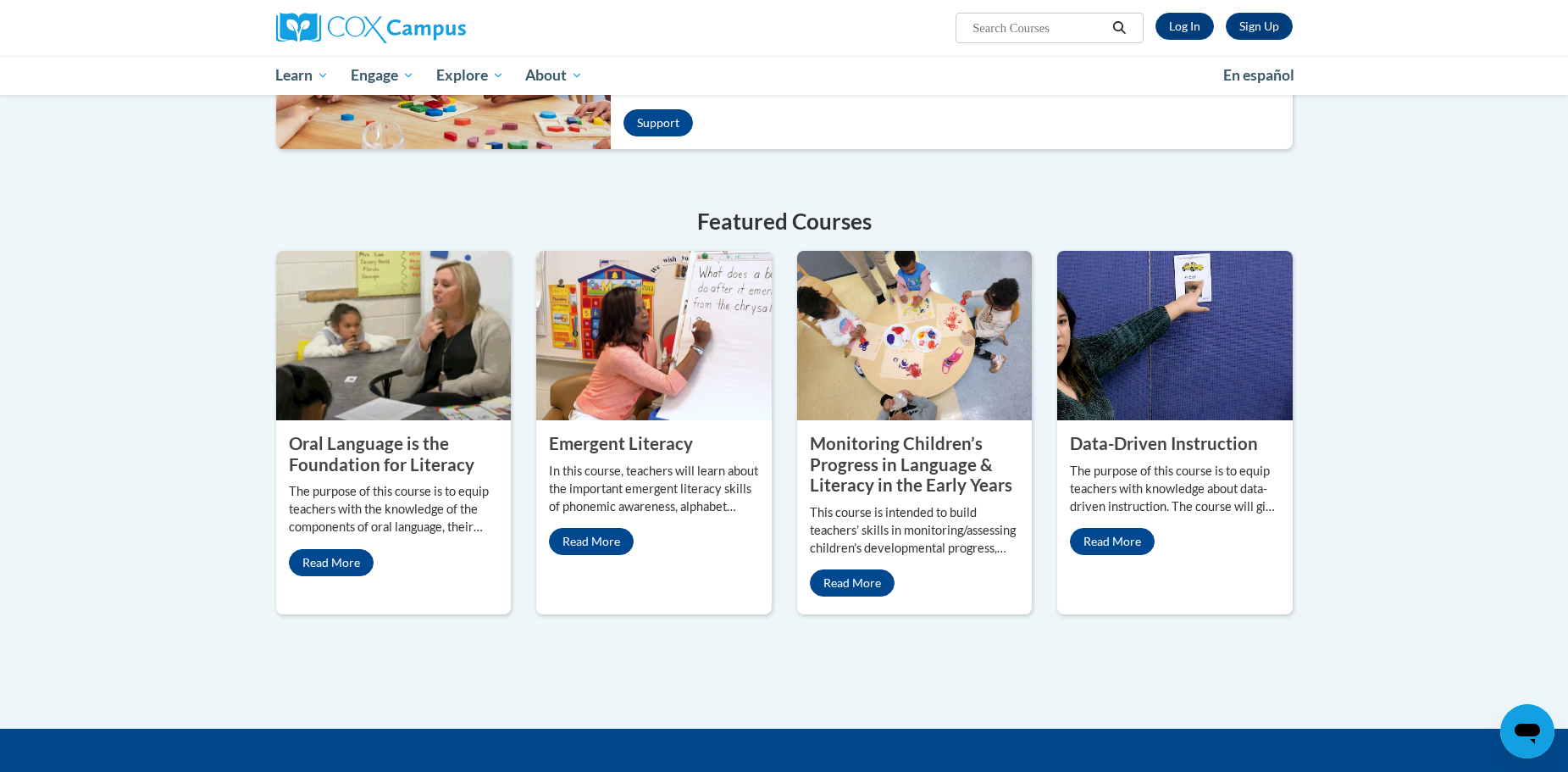
scroll to position [526, 0]
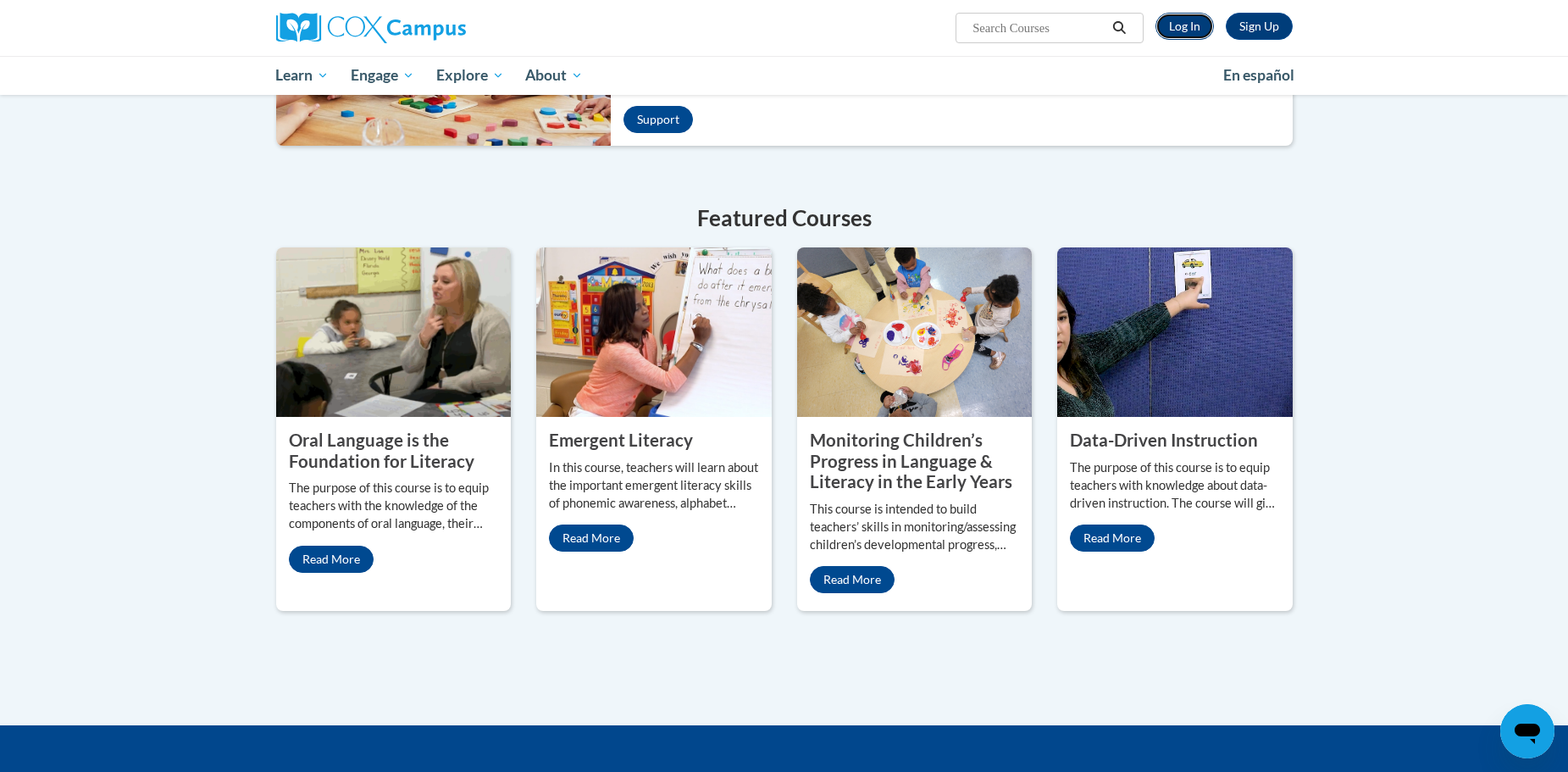
click at [1172, 27] on link "Log In" at bounding box center [1185, 25] width 58 height 27
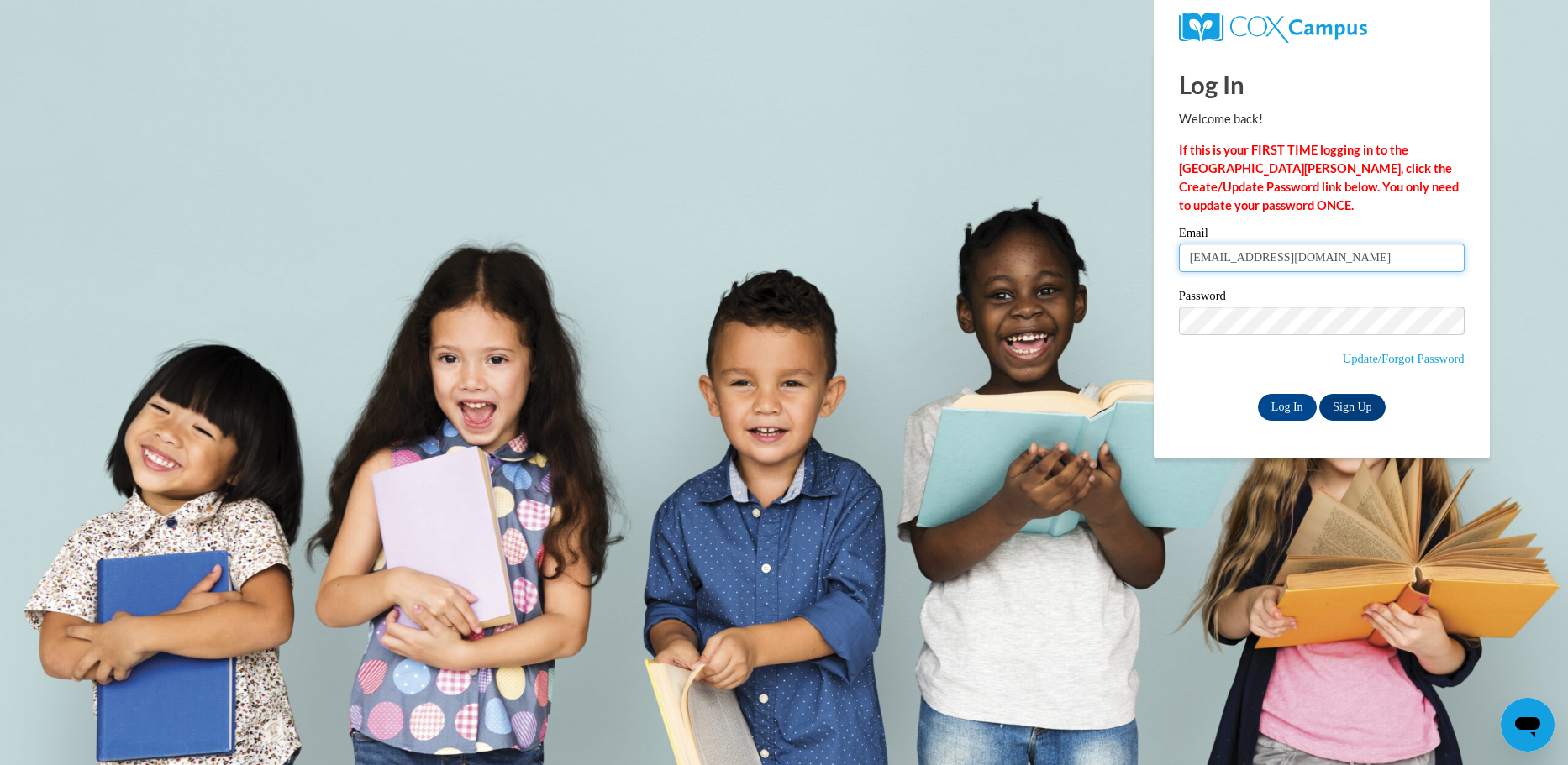
click at [1414, 259] on input "[EMAIL_ADDRESS][DOMAIN_NAME]" at bounding box center [1321, 257] width 285 height 29
type input "R"
type input "[EMAIL_ADDRESS][PERSON_NAME][DOMAIN_NAME]"
click at [1294, 395] on input "Log In" at bounding box center [1287, 407] width 59 height 27
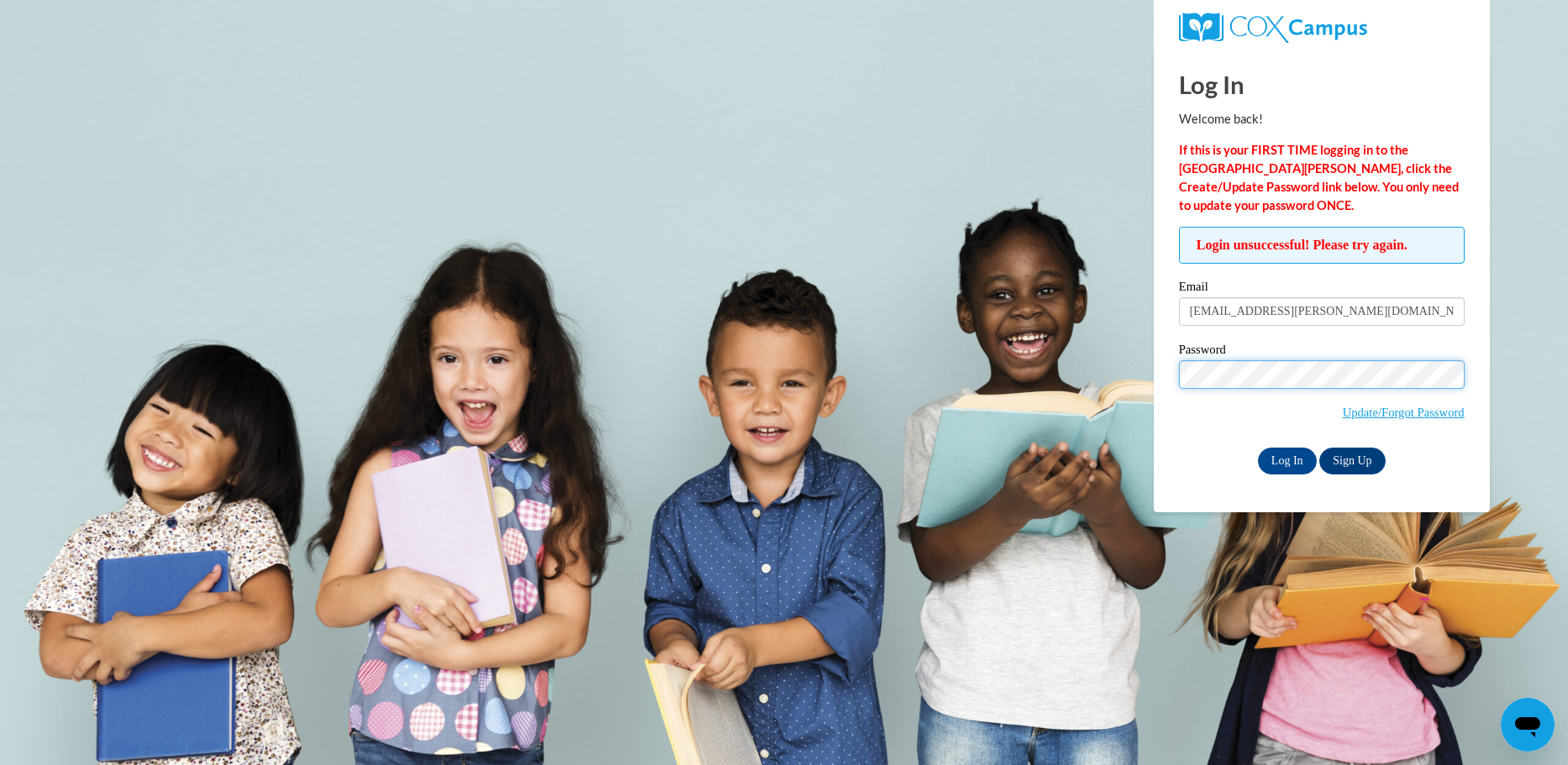
click at [1258, 448] on input "Log In" at bounding box center [1287, 461] width 59 height 27
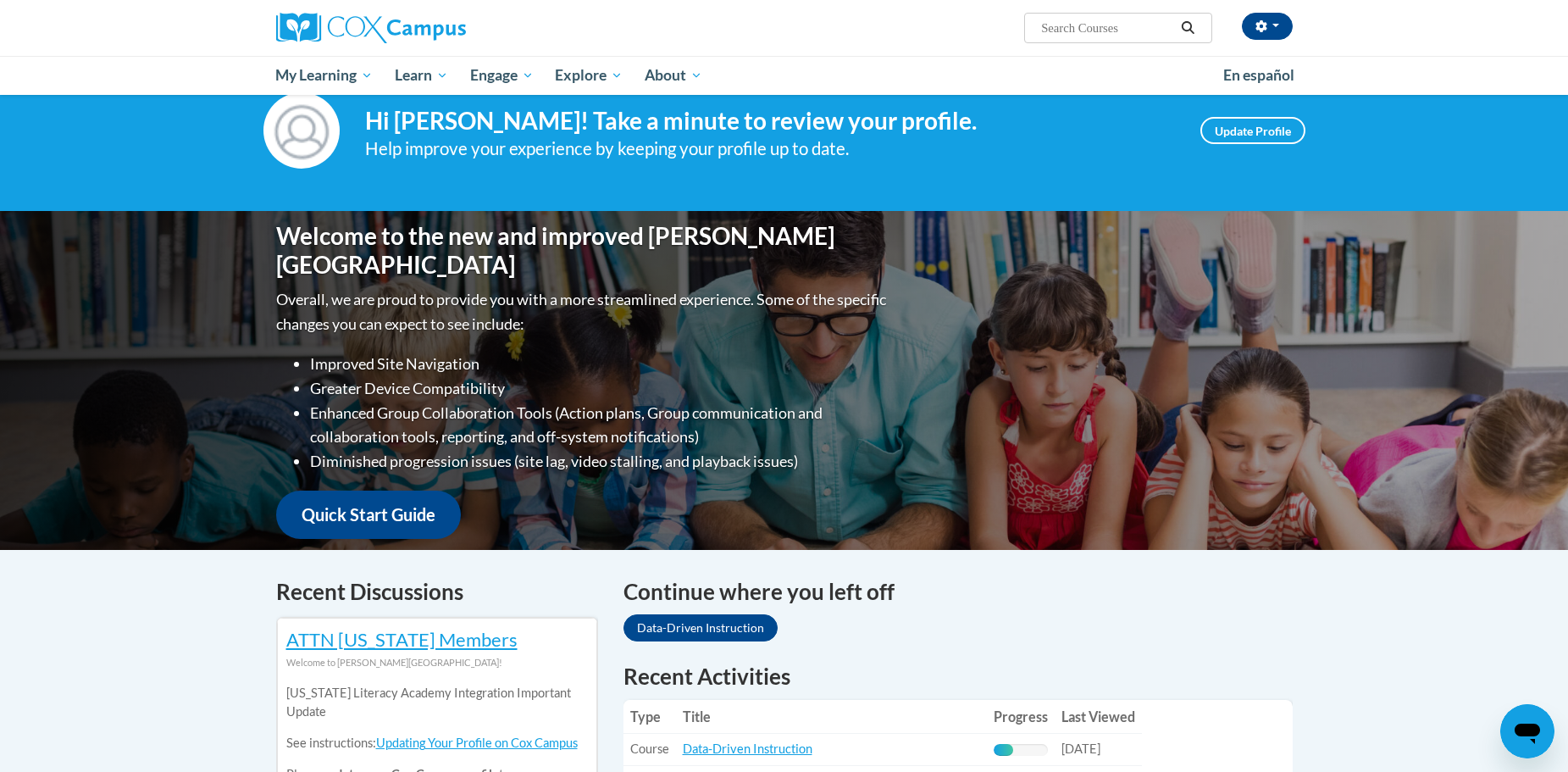
scroll to position [43, 0]
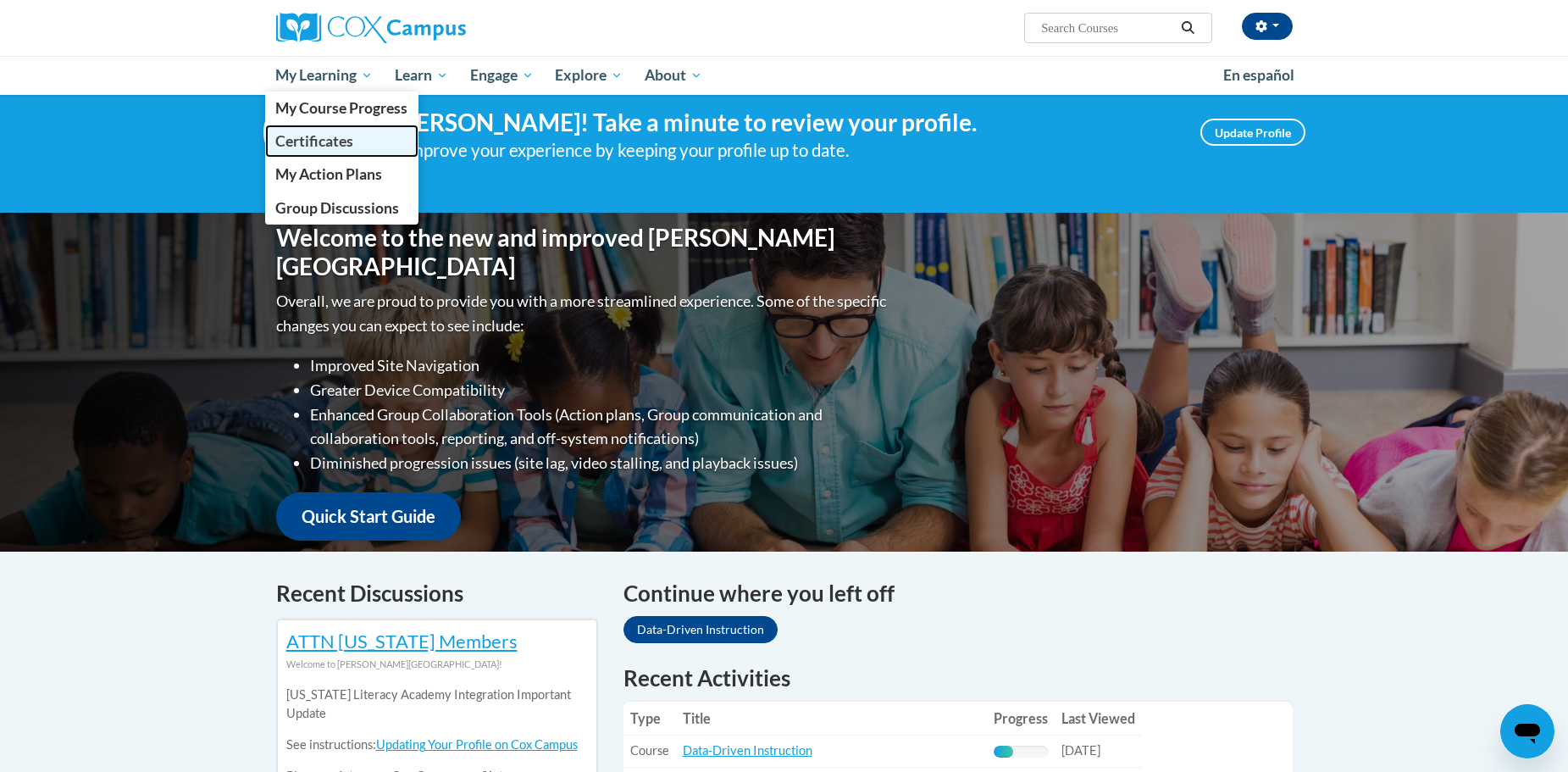
click at [339, 145] on span "Certificates" at bounding box center [314, 141] width 78 height 18
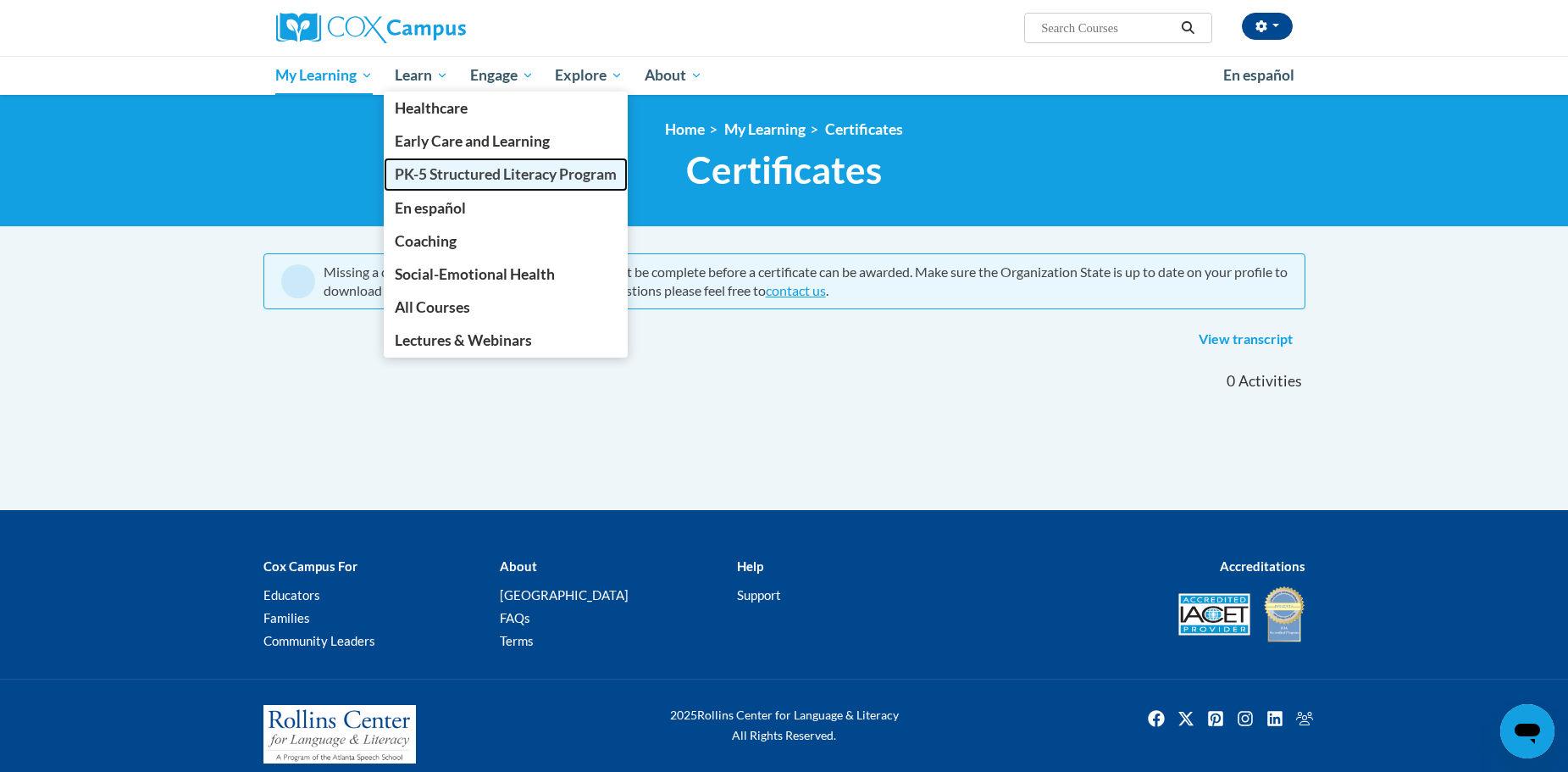
click at [415, 171] on span "PK-5 Structured Literacy Program" at bounding box center [506, 174] width 222 height 18
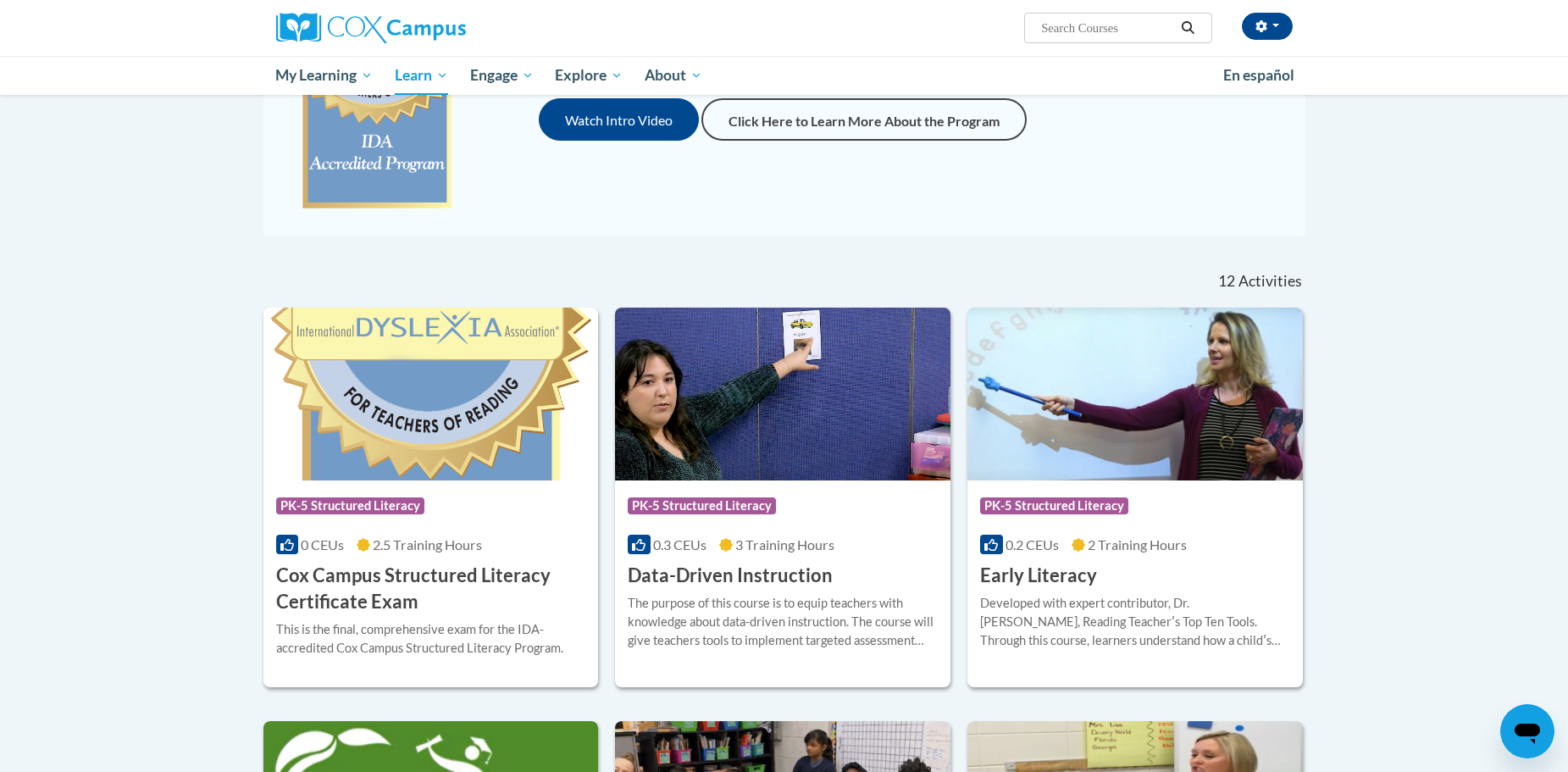
scroll to position [373, 0]
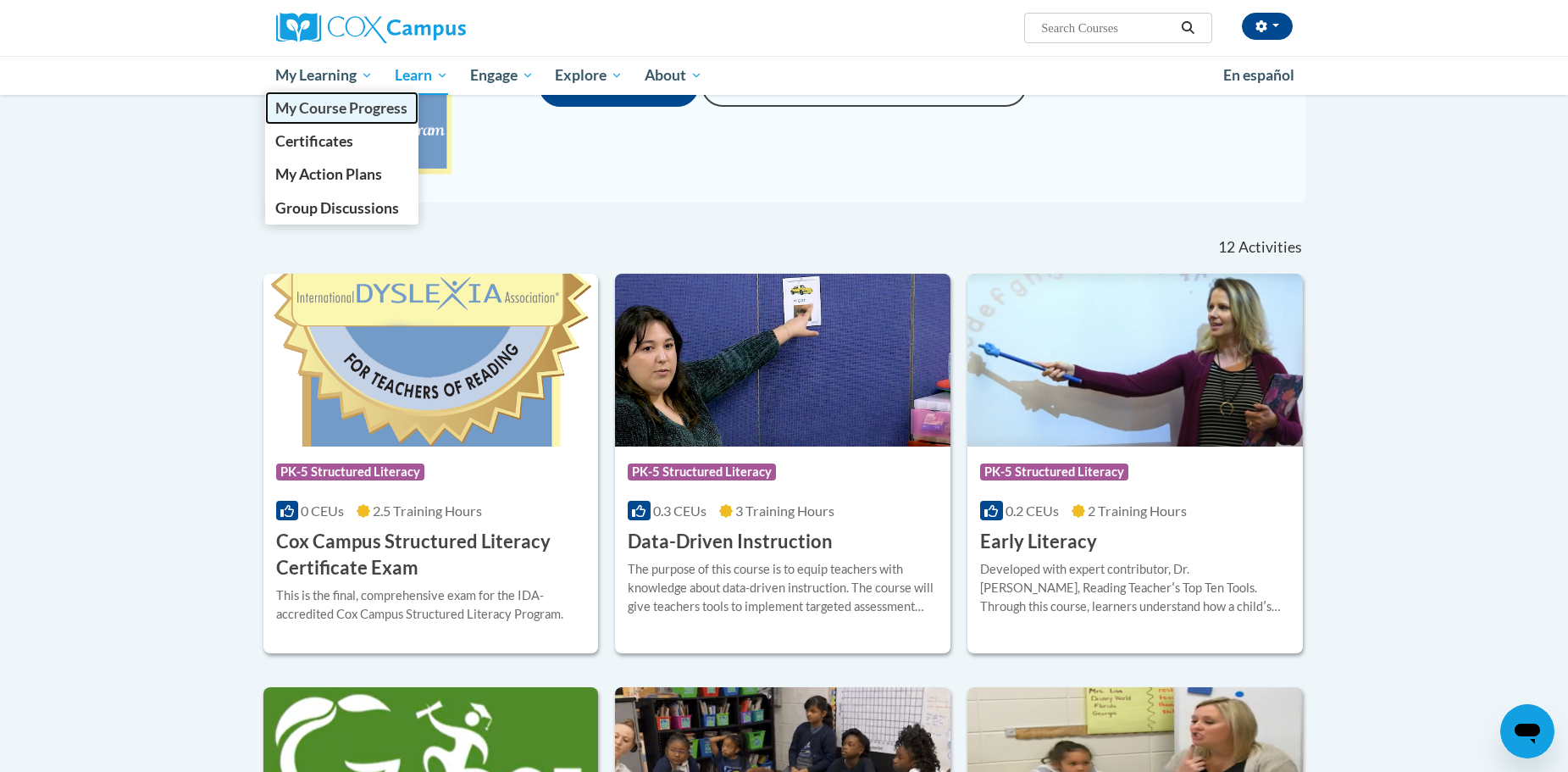
click at [327, 94] on link "My Course Progress" at bounding box center [342, 108] width 154 height 33
